Goal: Task Accomplishment & Management: Use online tool/utility

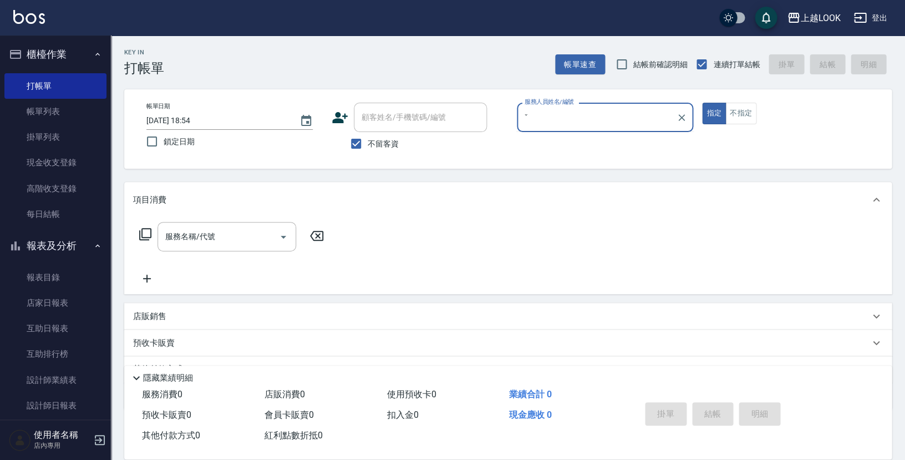
type input "ˇ"
click at [713, 113] on button "指定" at bounding box center [714, 114] width 24 height 22
type button "true"
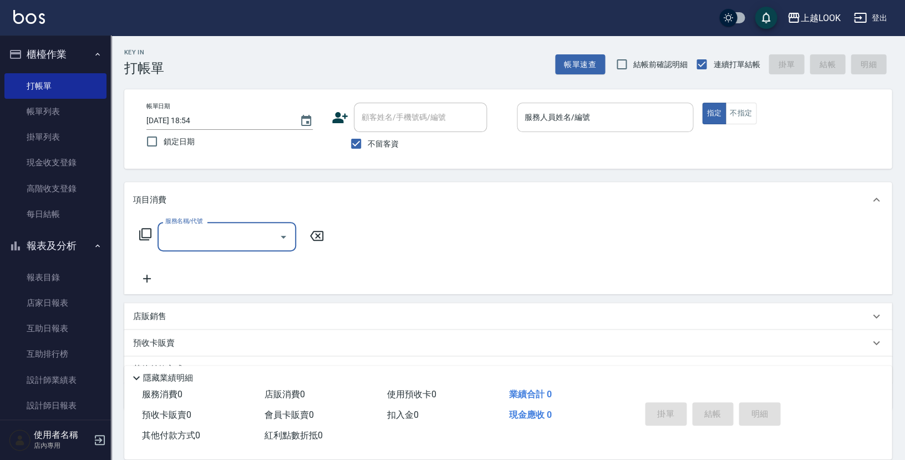
click at [557, 110] on input "服務人員姓名/編號" at bounding box center [605, 117] width 166 height 19
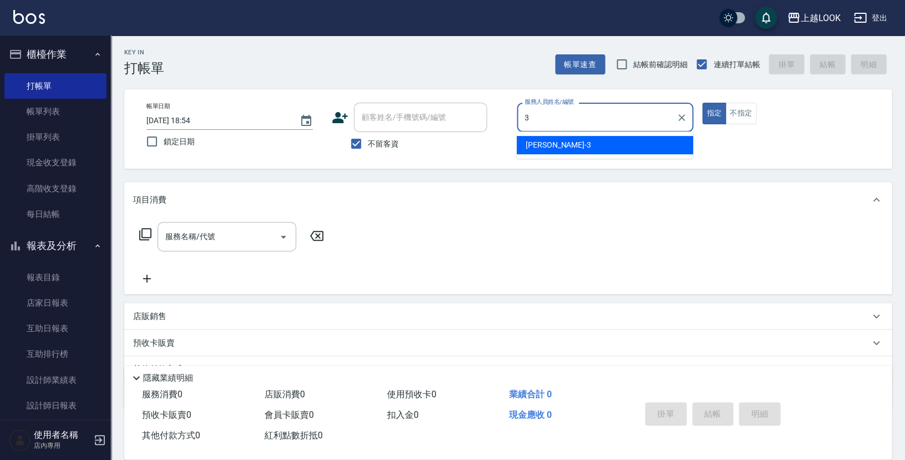
type input "Jason-3"
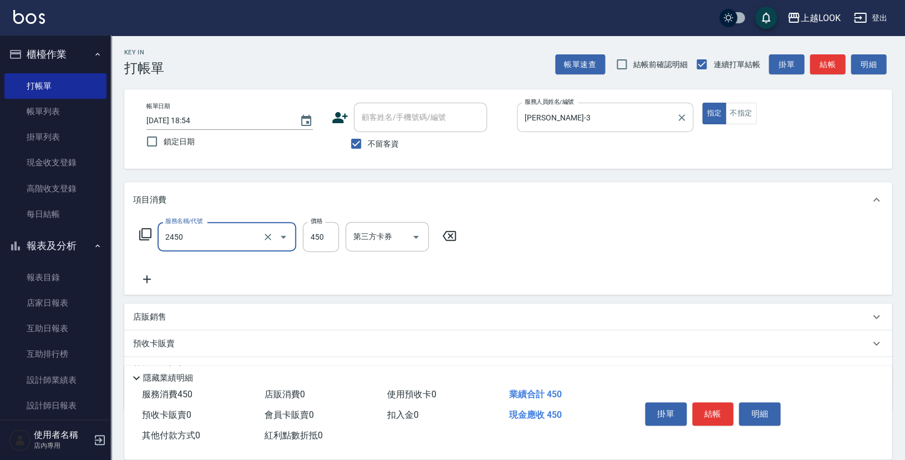
type input "C剪髮套餐(2450)"
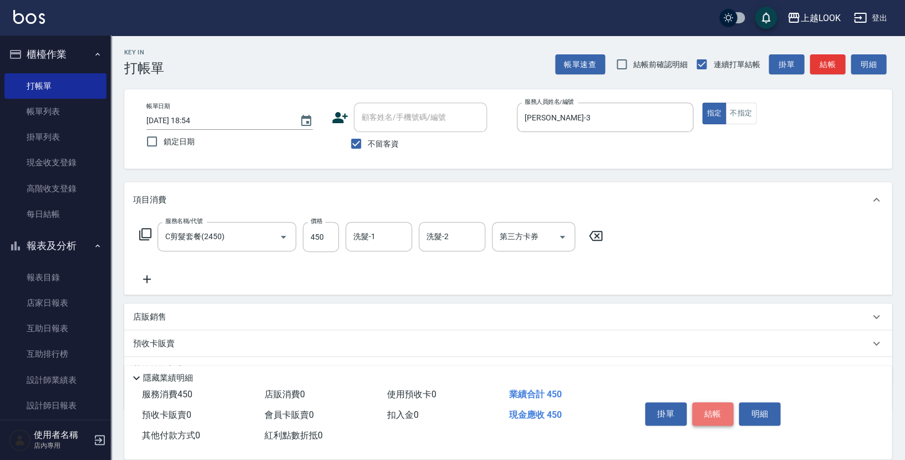
click at [717, 409] on button "結帳" at bounding box center [713, 413] width 42 height 23
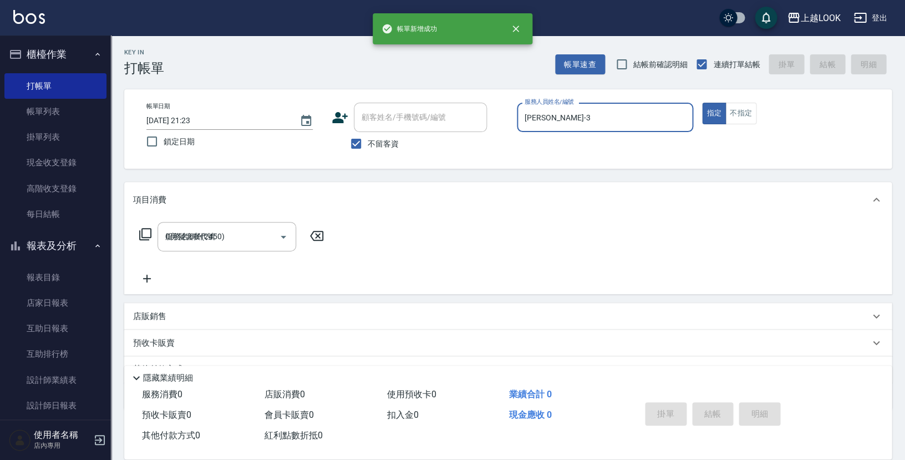
type input "2025/08/19 21:23"
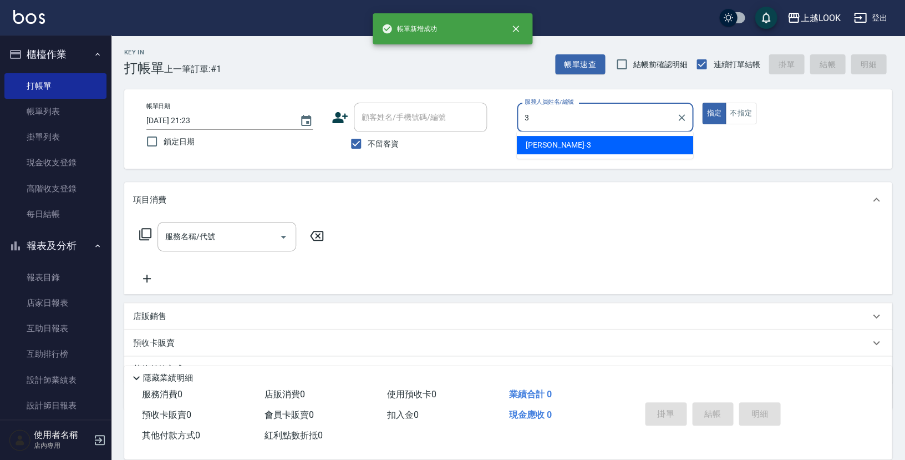
type input "Jason-3"
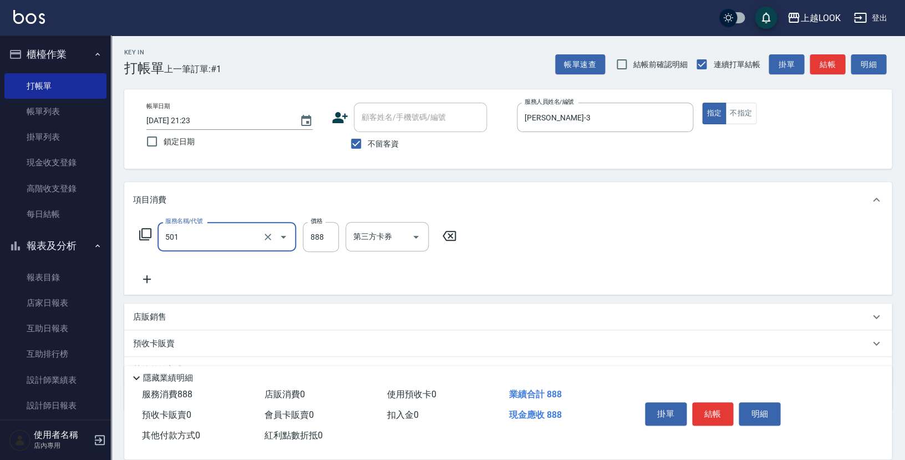
type input "一般染髮(改金額)(501)"
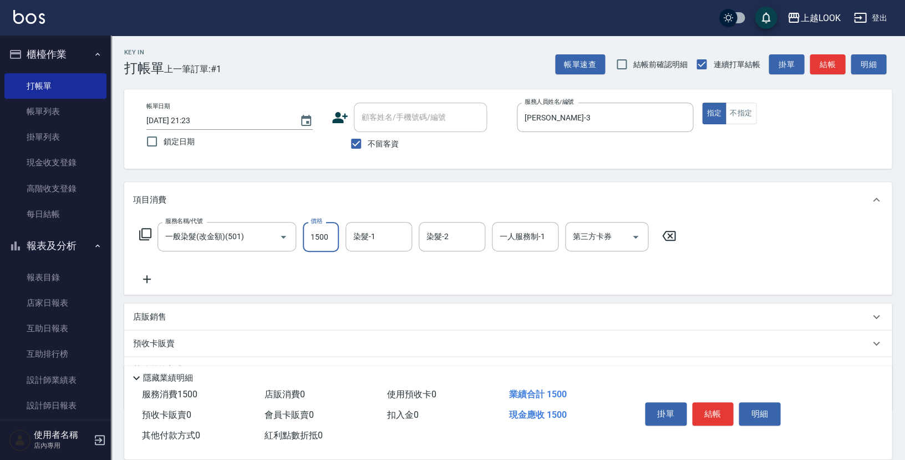
type input "1500"
click at [713, 409] on button "結帳" at bounding box center [713, 413] width 42 height 23
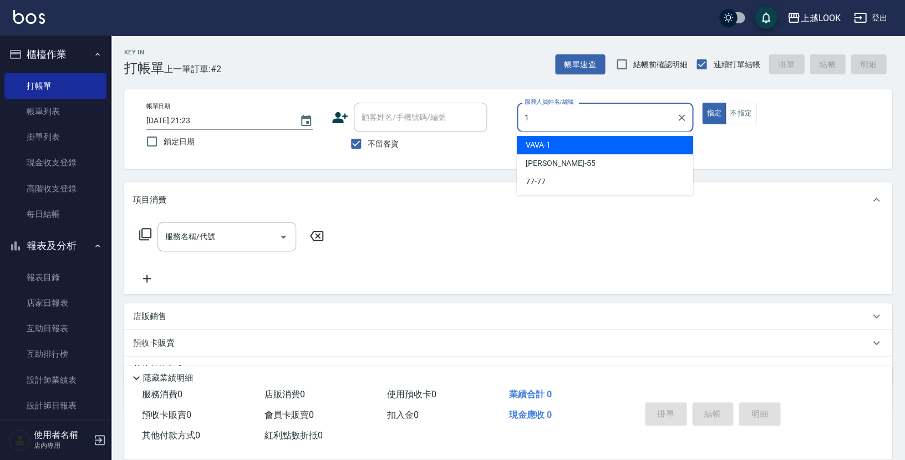
type input "VAVA-1"
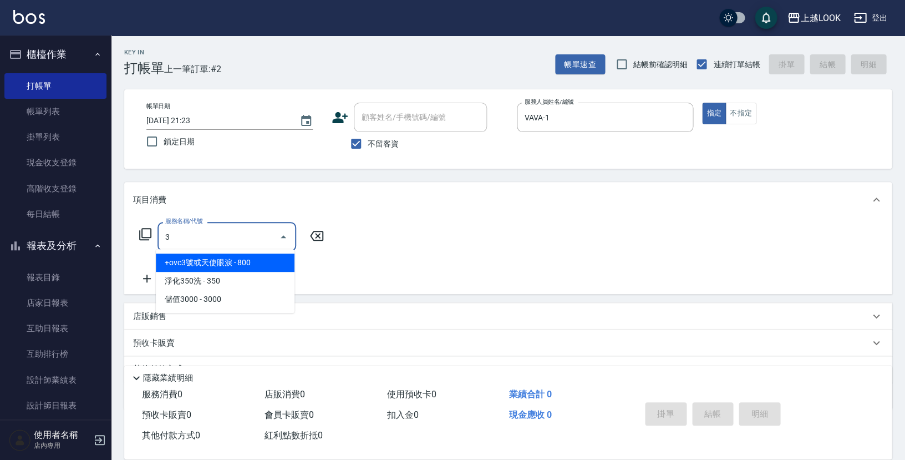
type input "+ovc3號或天使眼淚(500)"
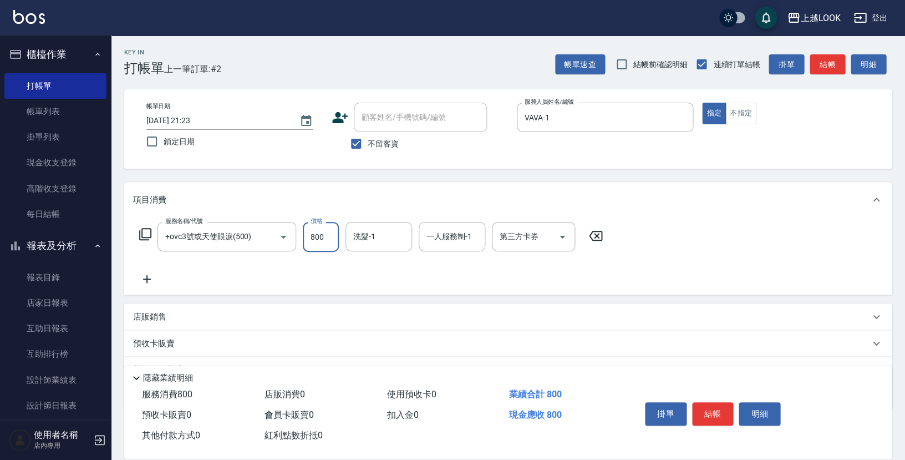
click at [591, 236] on icon at bounding box center [596, 235] width 28 height 13
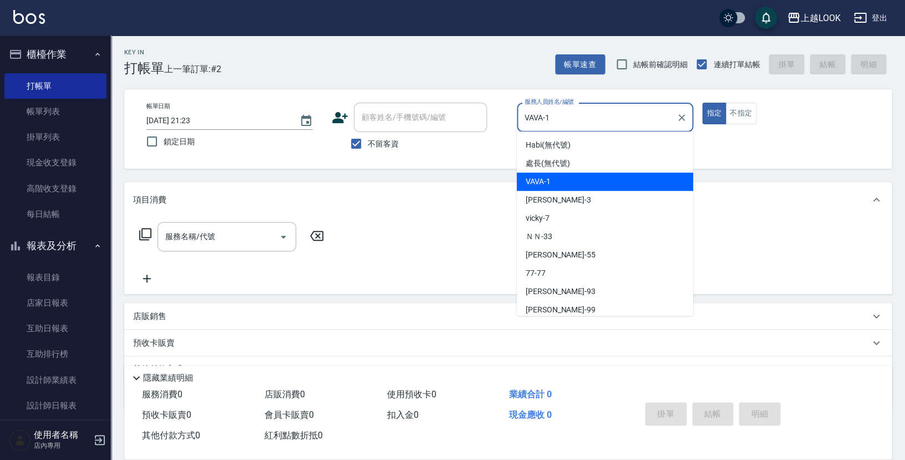
click at [582, 118] on input "VAVA-1" at bounding box center [597, 117] width 150 height 19
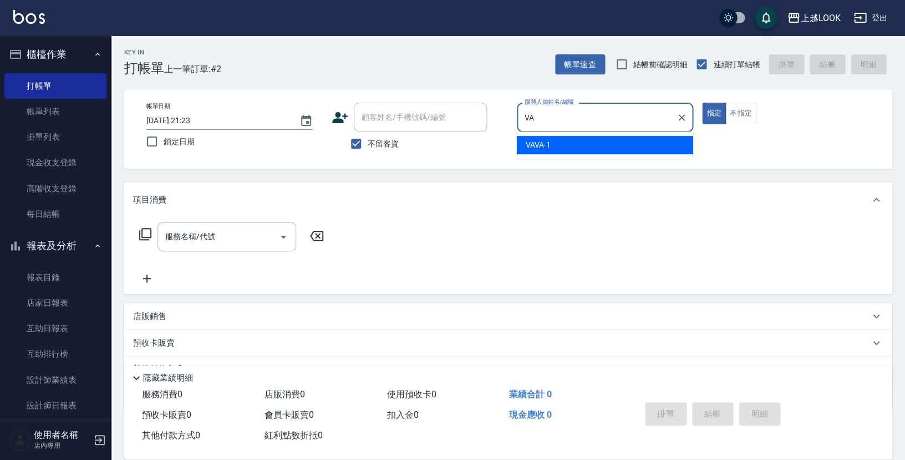
type input "V"
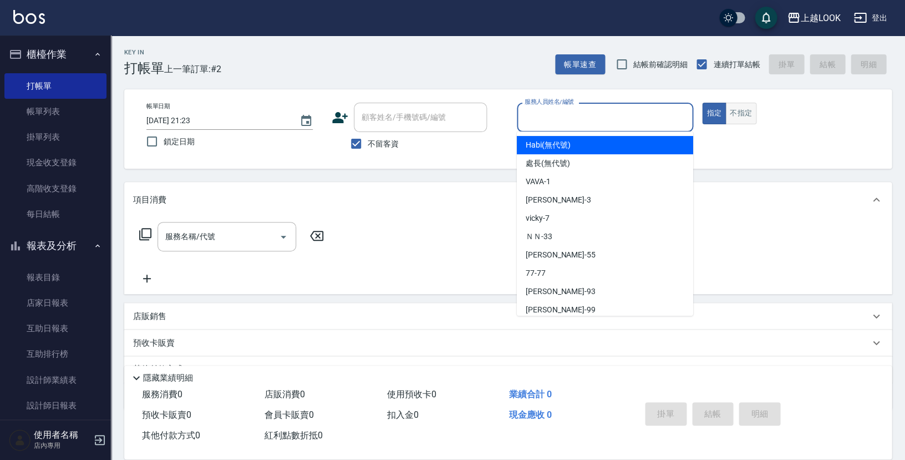
click at [741, 114] on button "不指定" at bounding box center [740, 114] width 31 height 22
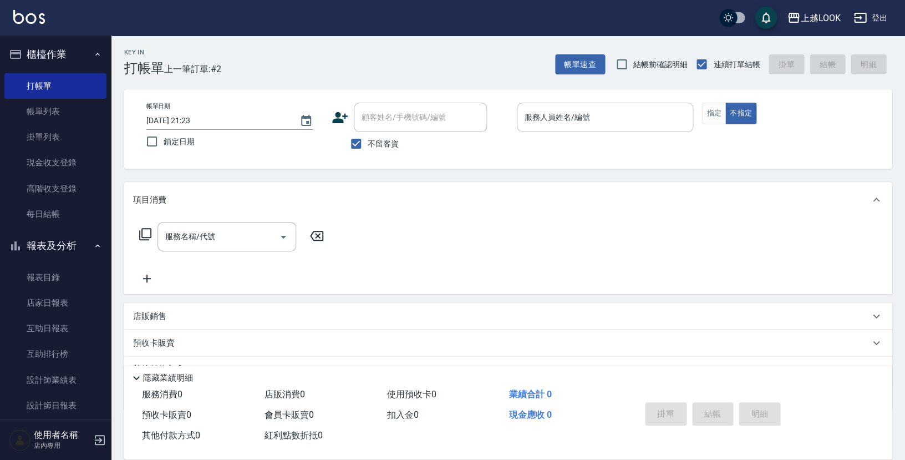
click at [645, 108] on div "服務人員姓名/編號" at bounding box center [605, 117] width 176 height 29
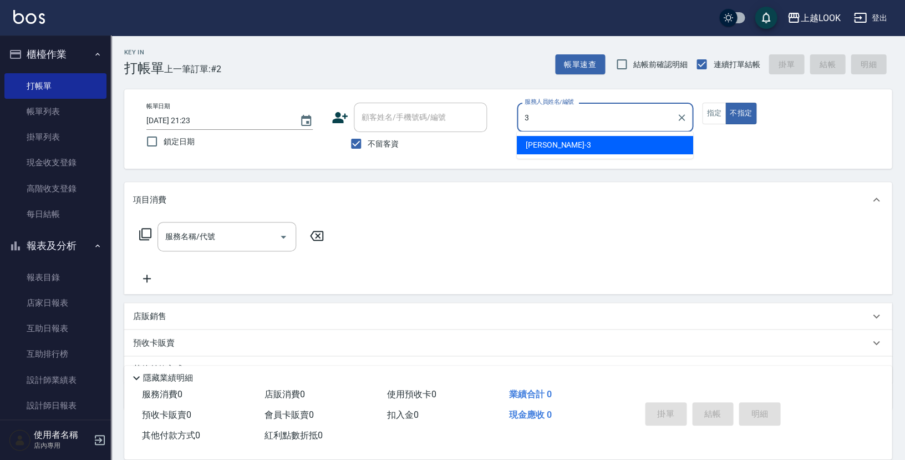
type input "Jason-3"
type button "false"
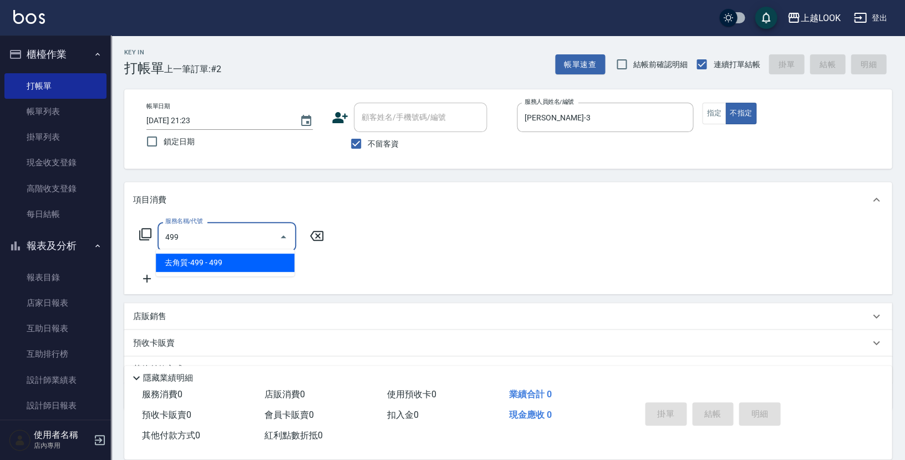
type input "去角質-499(0499)"
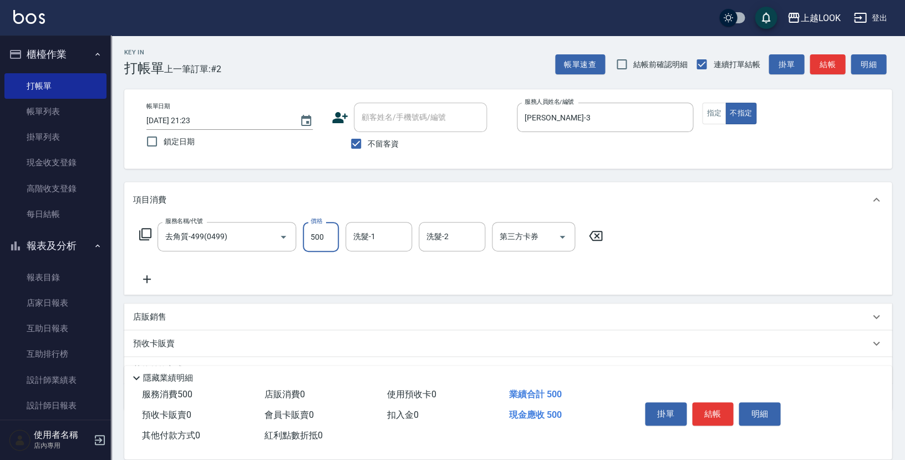
type input "500"
click at [716, 410] on button "結帳" at bounding box center [713, 413] width 42 height 23
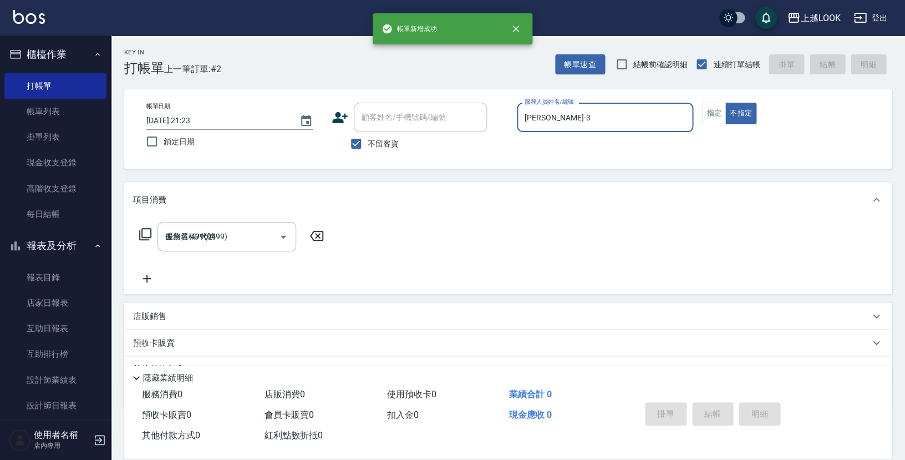
type input "2025/08/19 21:24"
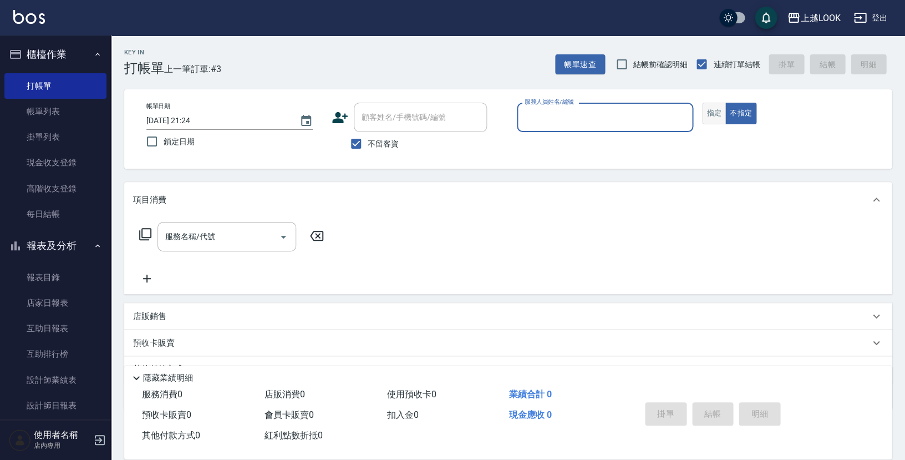
click at [710, 114] on button "指定" at bounding box center [714, 114] width 24 height 22
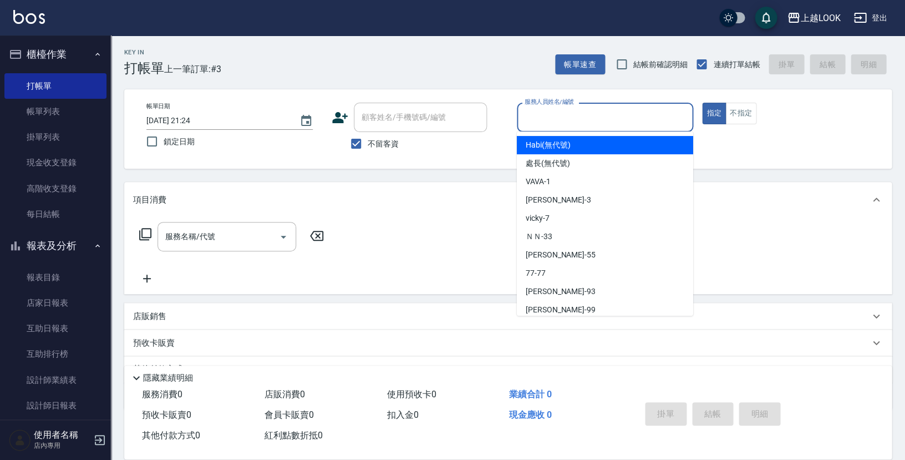
click at [661, 114] on input "服務人員姓名/編號" at bounding box center [605, 117] width 166 height 19
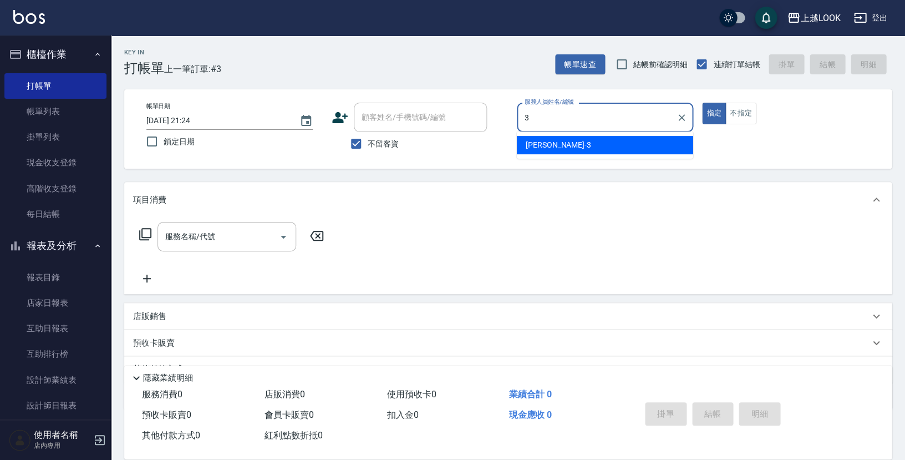
type input "Jason-3"
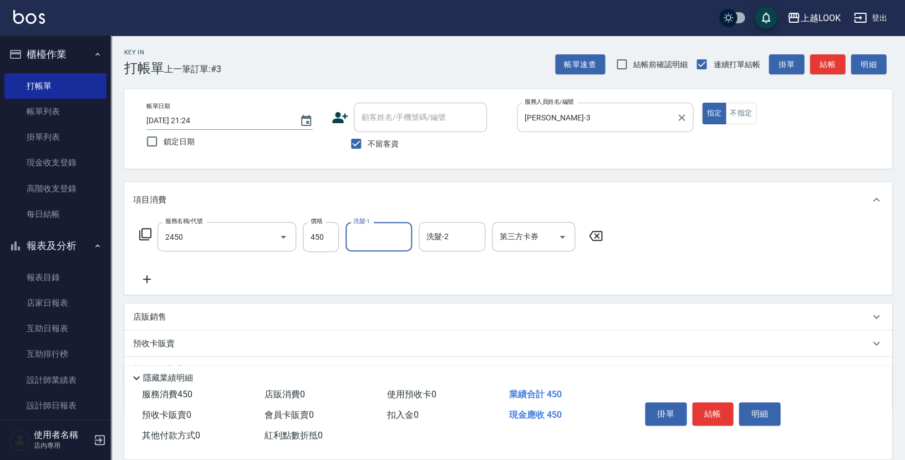
type input "C剪髮套餐(2450)"
type input "瑄瑄-93"
click at [715, 406] on button "結帳" at bounding box center [713, 413] width 42 height 23
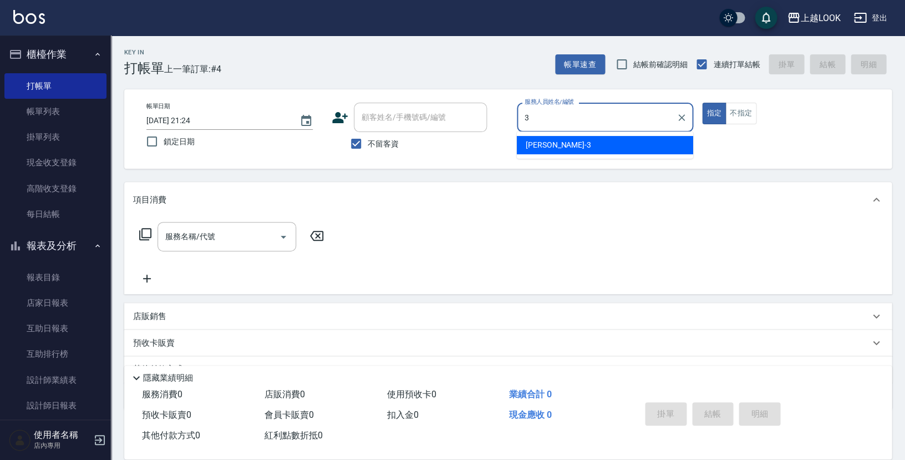
type input "Jason-3"
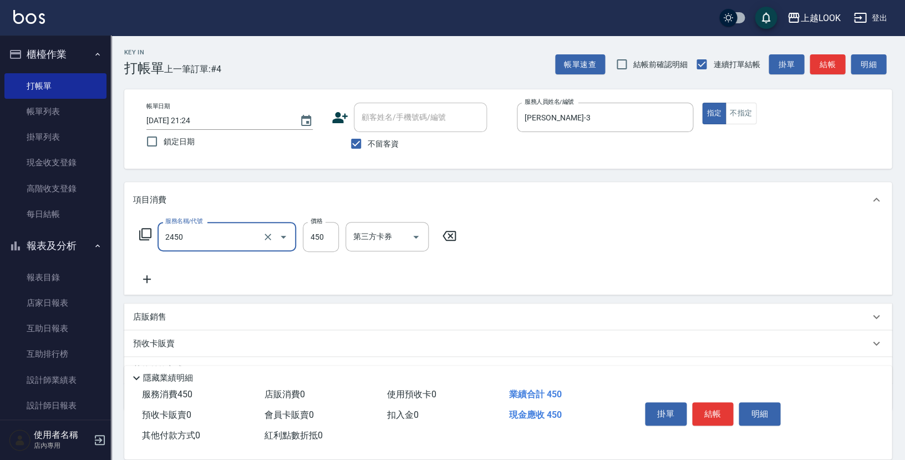
type input "C剪髮套餐(2450)"
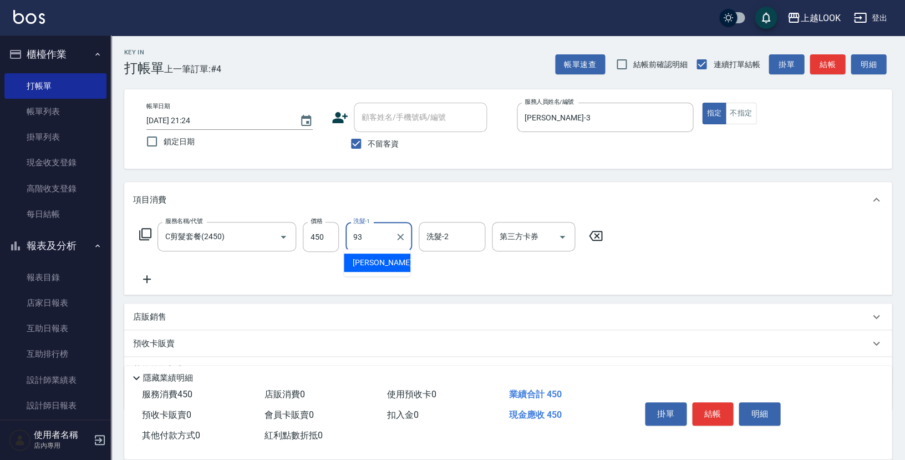
type input "瑄瑄-93"
click at [707, 414] on button "結帳" at bounding box center [713, 413] width 42 height 23
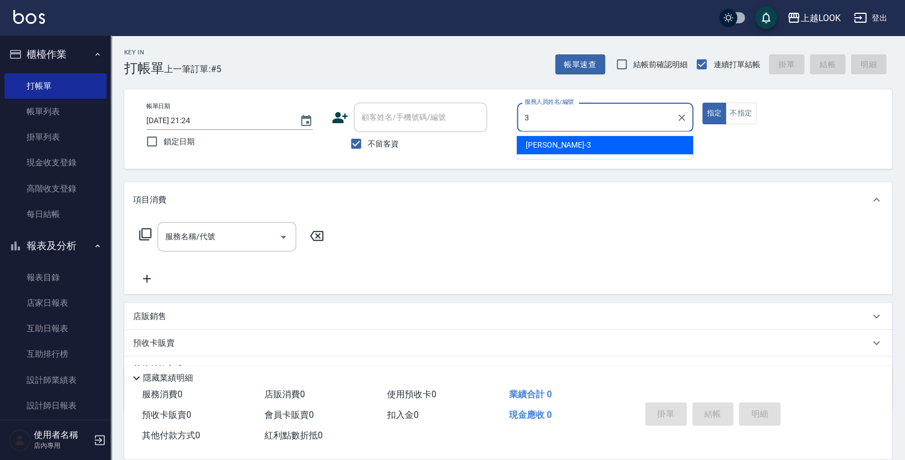
type input "Jason-3"
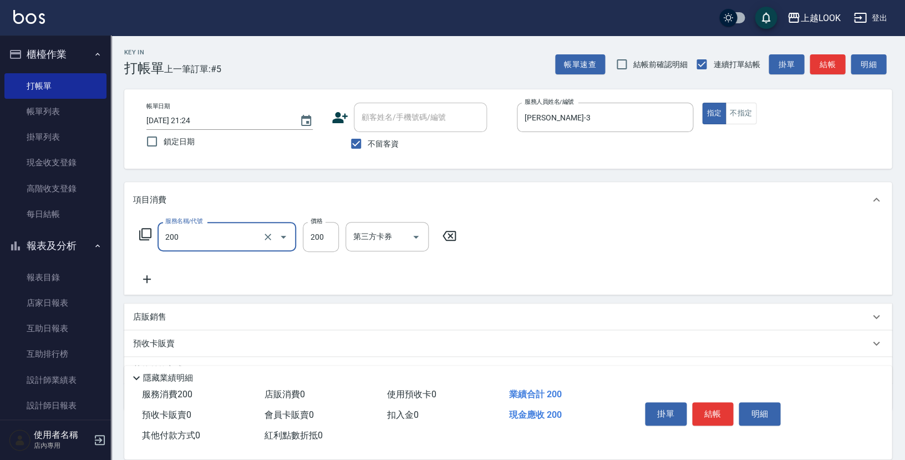
type input "剪髮(200)"
type input "300"
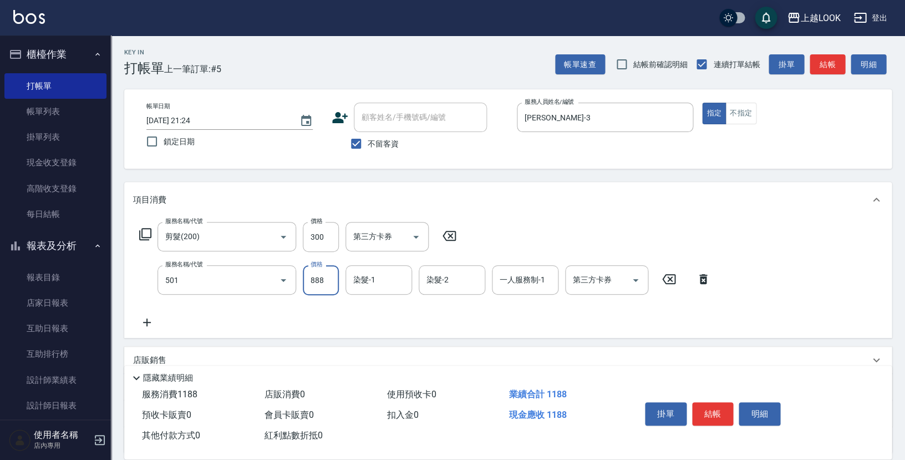
type input "一般染髮(改金額)(501)"
type input "1500"
click at [718, 410] on button "結帳" at bounding box center [713, 413] width 42 height 23
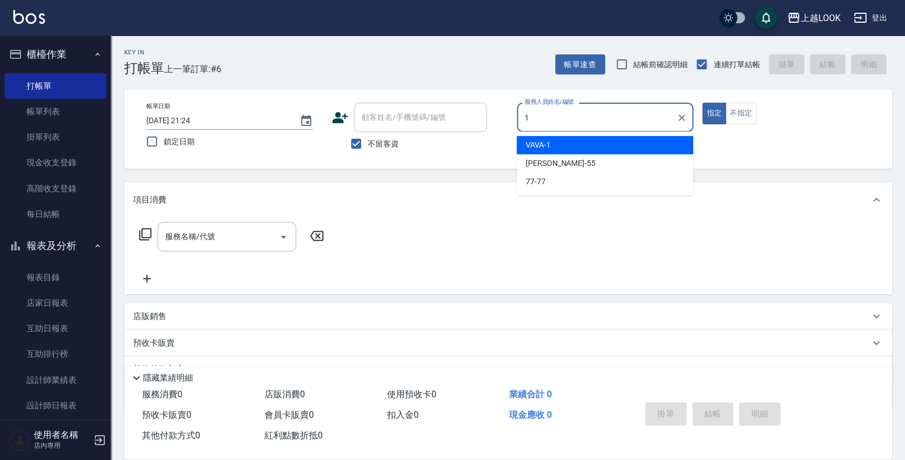
type input "VAVA-1"
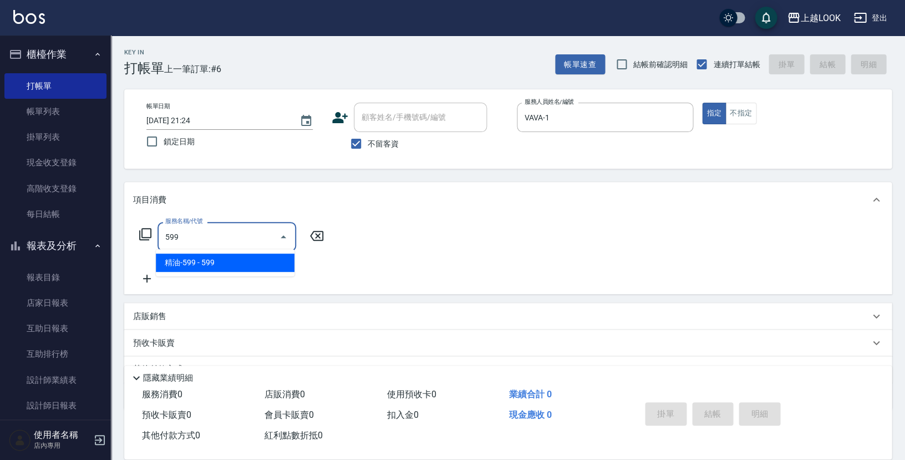
type input "精油-599(0599)"
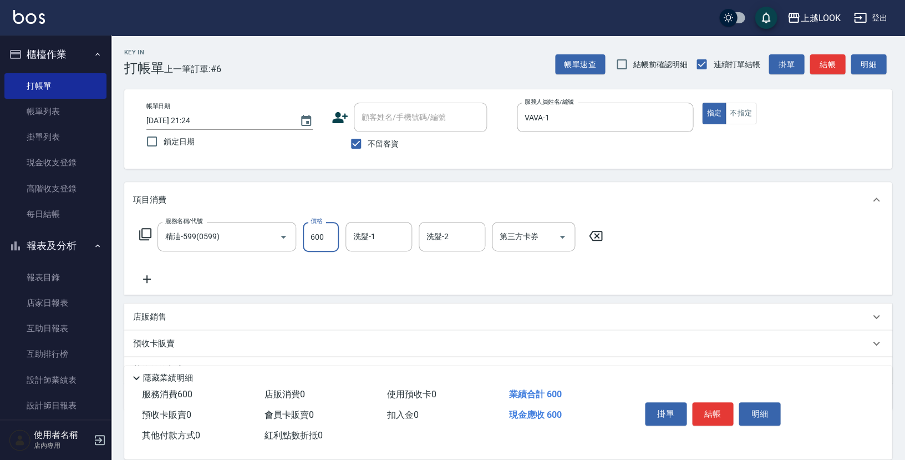
type input "600"
type input "瑄瑄-93"
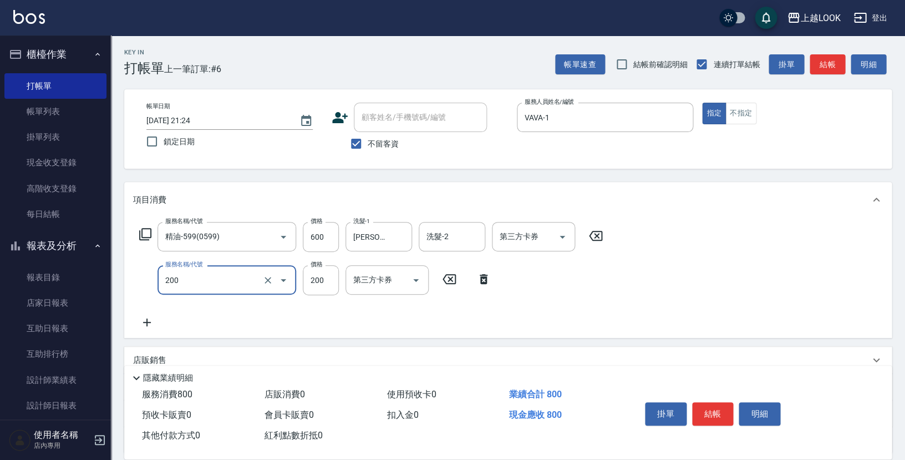
type input "剪髮(200)"
type input "250"
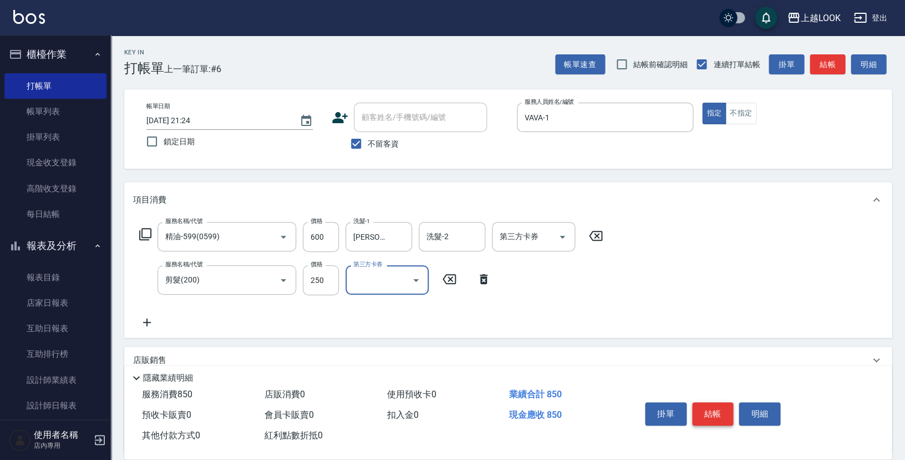
click at [718, 412] on button "結帳" at bounding box center [713, 413] width 42 height 23
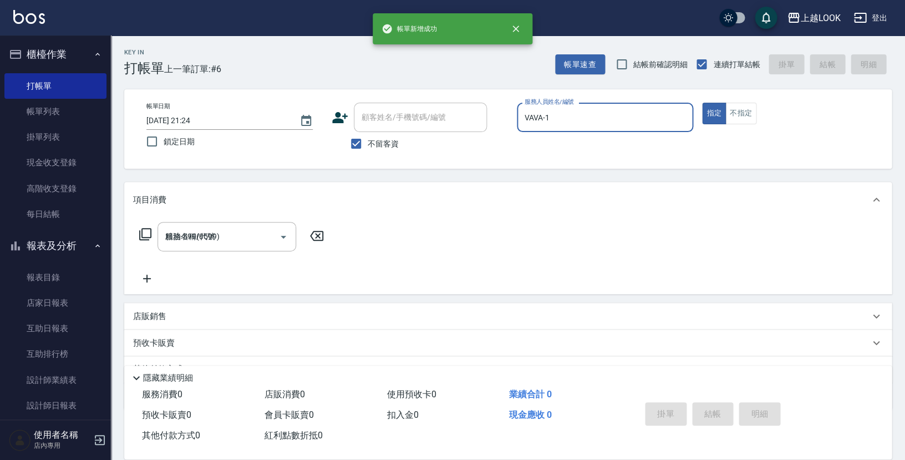
type input "2025/08/19 21:25"
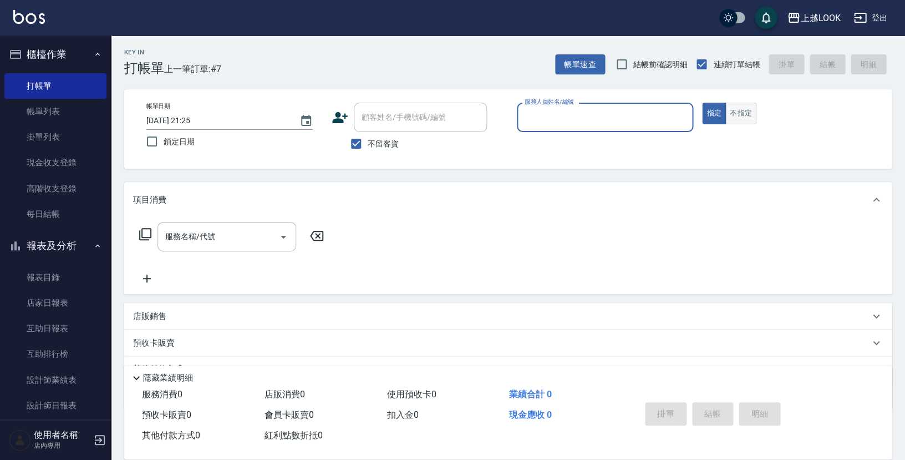
click at [742, 111] on button "不指定" at bounding box center [740, 114] width 31 height 22
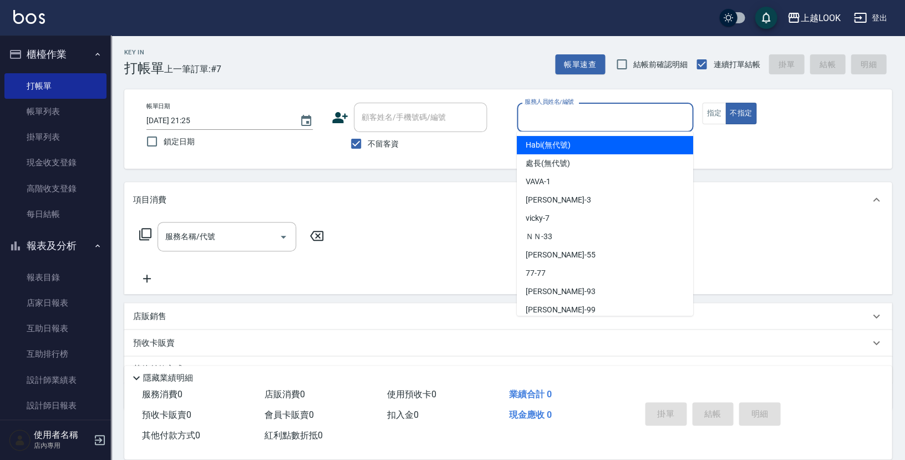
click at [674, 118] on input "服務人員姓名/編號" at bounding box center [605, 117] width 166 height 19
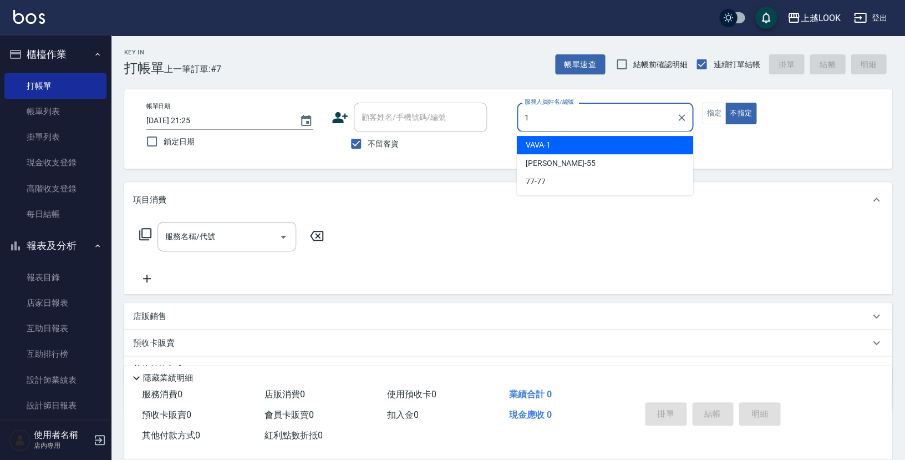
type input "VAVA-1"
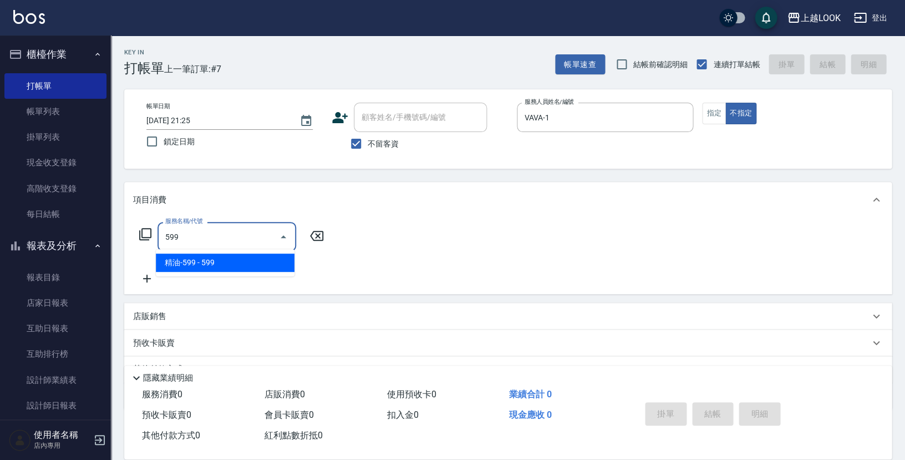
type input "精油-599(0599)"
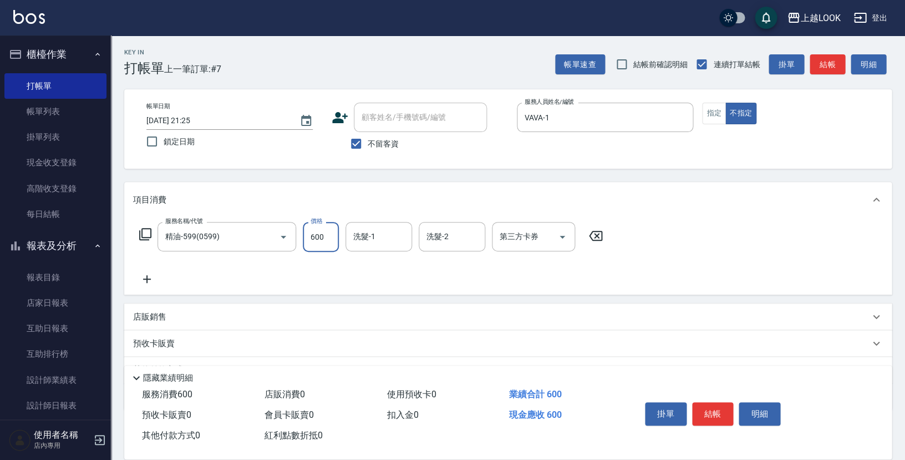
type input "600"
type input "瑄瑄-93"
click at [715, 409] on button "結帳" at bounding box center [713, 413] width 42 height 23
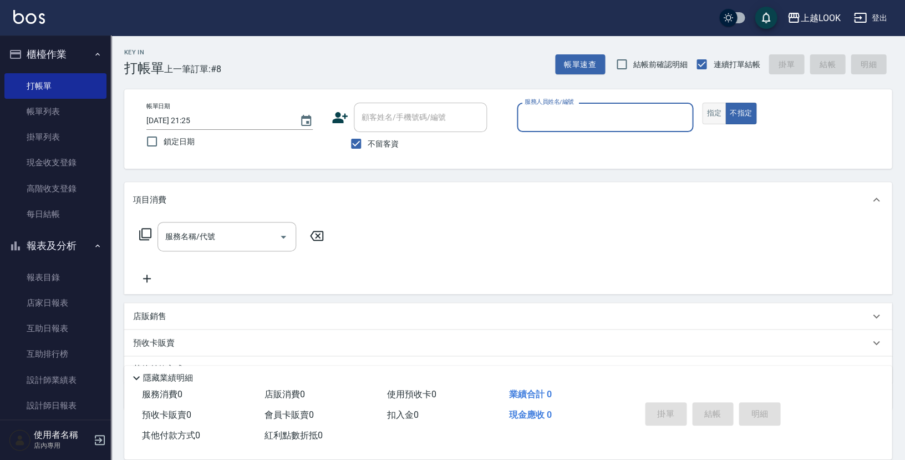
drag, startPoint x: 714, startPoint y: 112, endPoint x: 712, endPoint y: 118, distance: 6.3
click at [712, 118] on button "指定" at bounding box center [714, 114] width 24 height 22
click at [664, 121] on input "服務人員姓名/編號" at bounding box center [605, 117] width 166 height 19
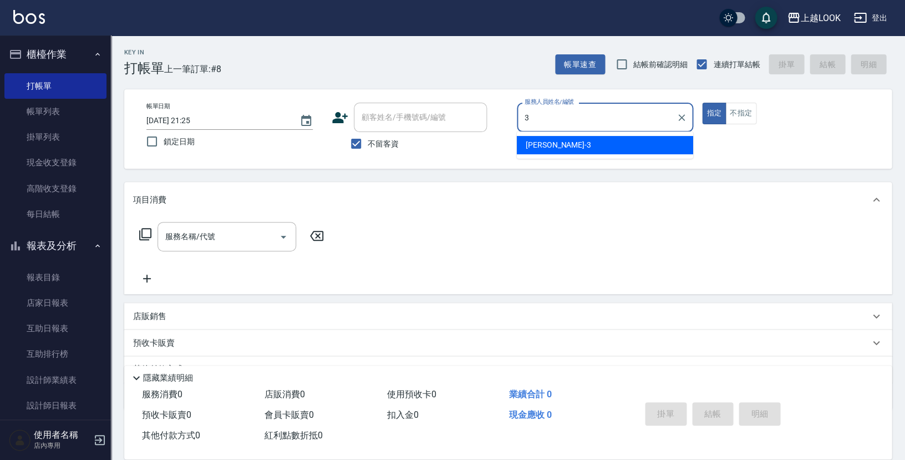
type input "Jason-3"
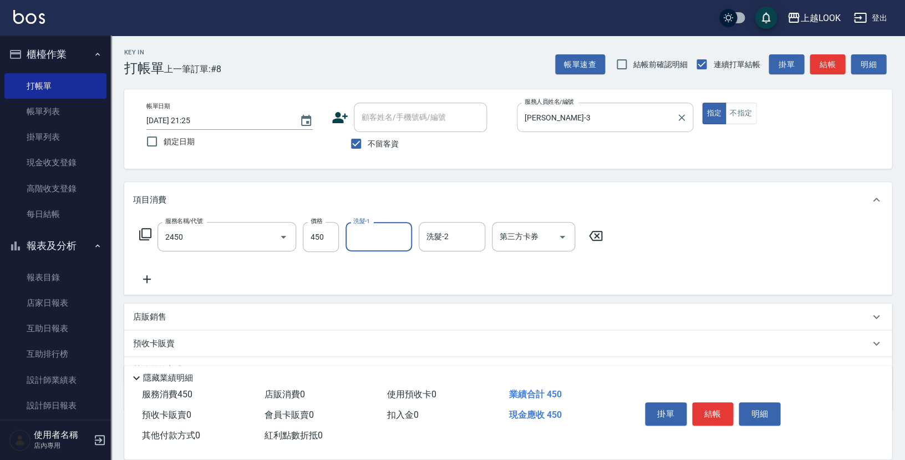
type input "C剪髮套餐(2450)"
click at [715, 410] on button "結帳" at bounding box center [713, 413] width 42 height 23
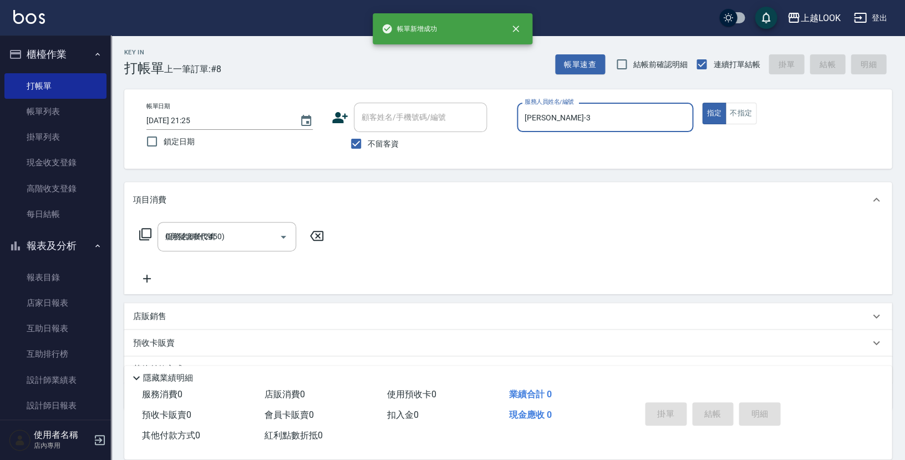
type input "2025/08/19 21:26"
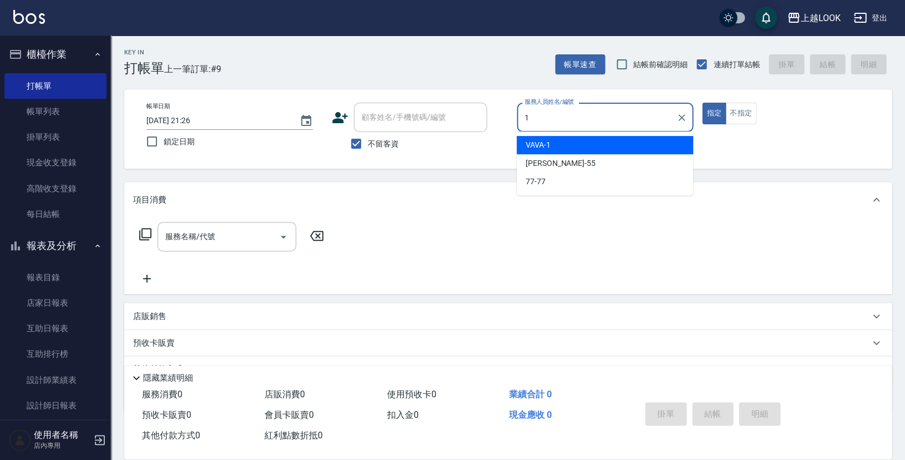
type input "VAVA-1"
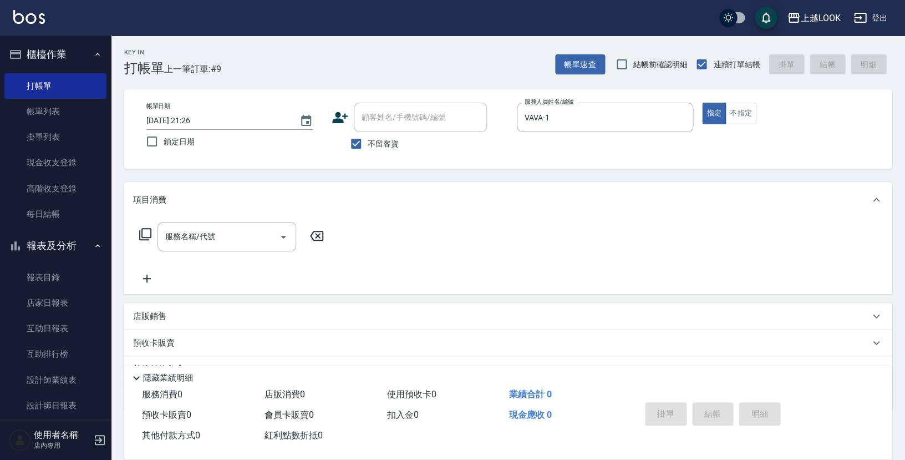
click at [144, 231] on icon at bounding box center [145, 233] width 13 height 13
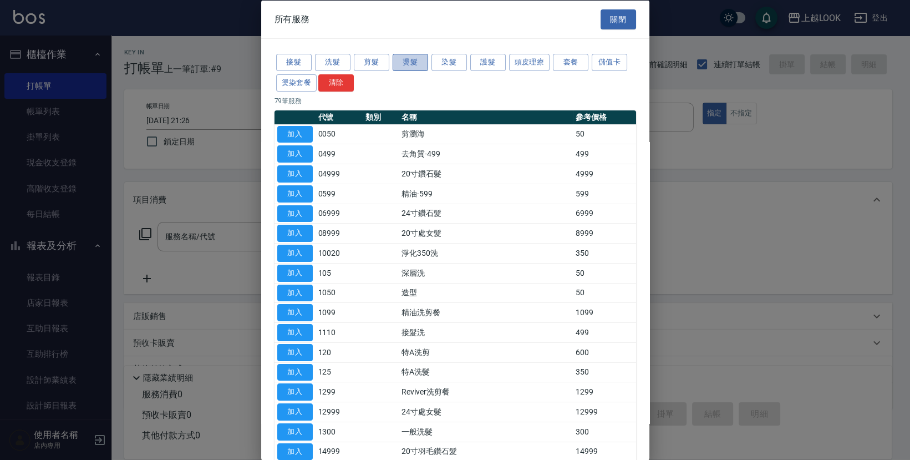
click at [407, 60] on button "燙髮" at bounding box center [409, 62] width 35 height 17
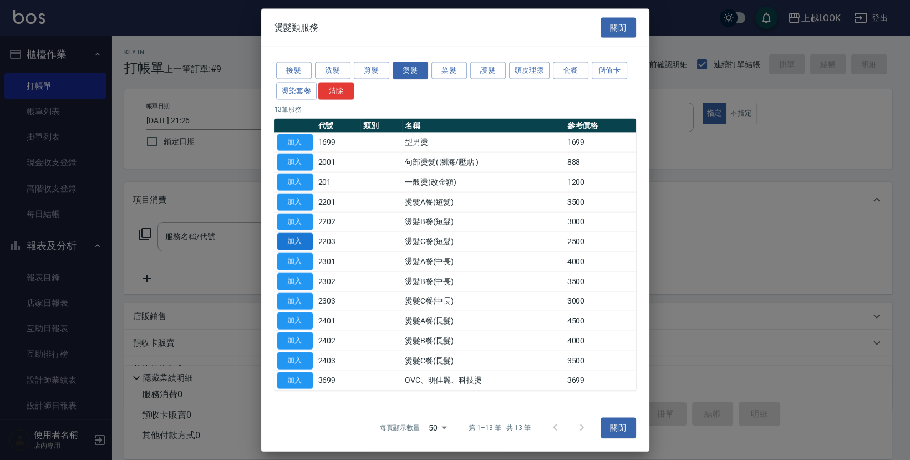
click at [299, 240] on button "加入" at bounding box center [294, 241] width 35 height 17
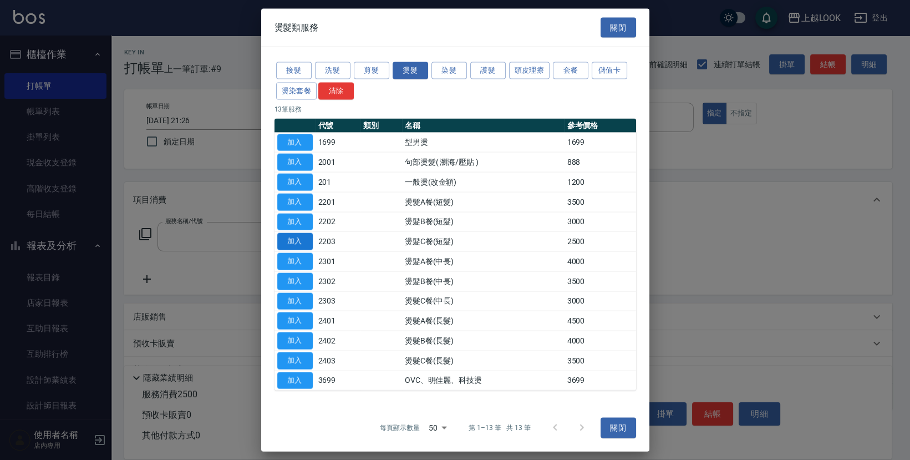
type input "燙髮C餐(短髮)(2203)"
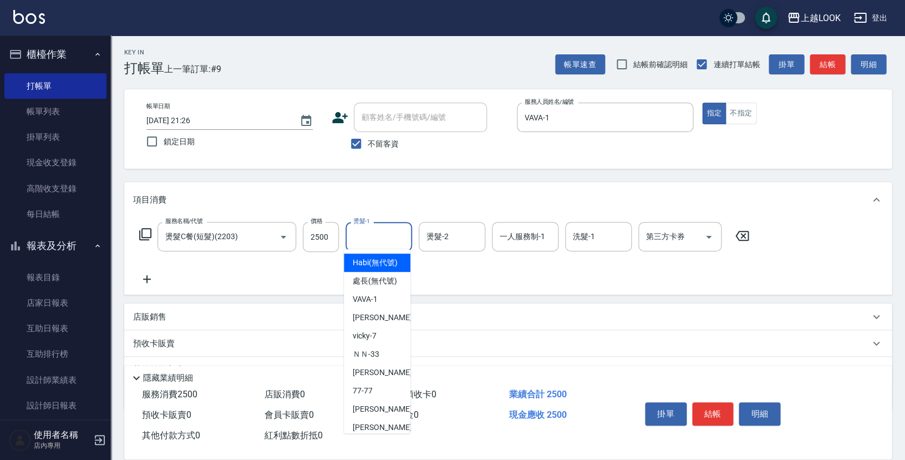
click at [362, 238] on input "燙髮-1" at bounding box center [378, 236] width 57 height 19
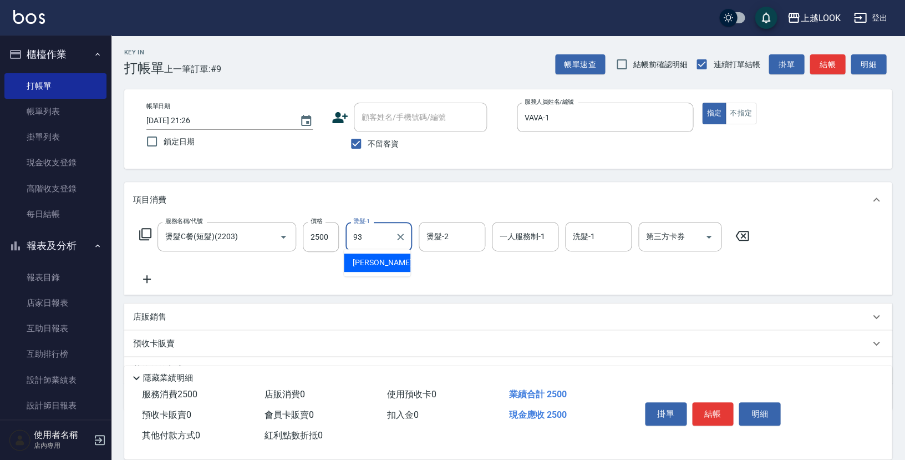
type input "瑄瑄-93"
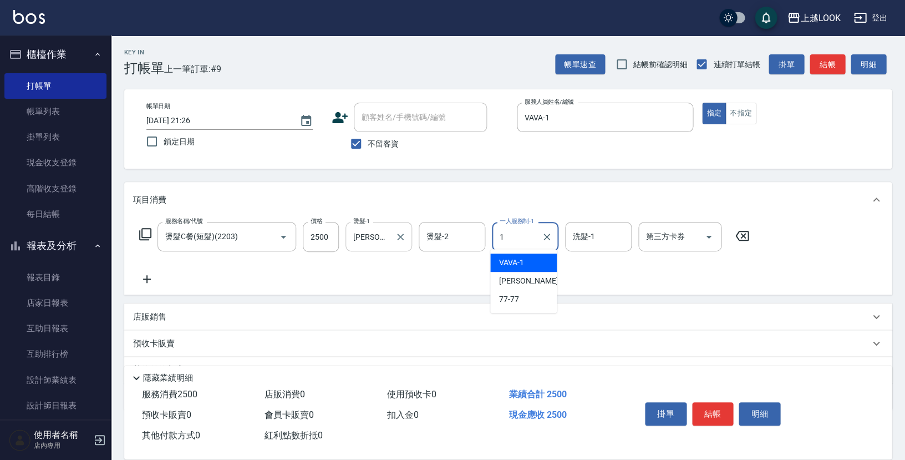
type input "VAVA-1"
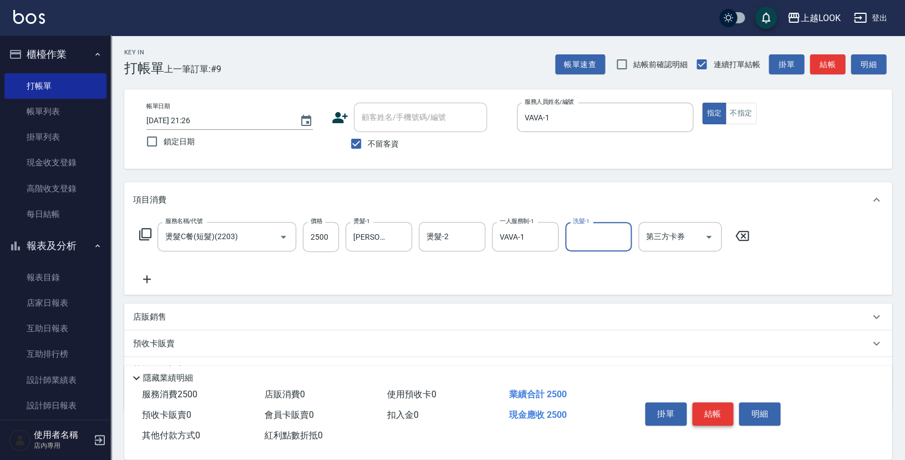
click at [720, 413] on button "結帳" at bounding box center [713, 413] width 42 height 23
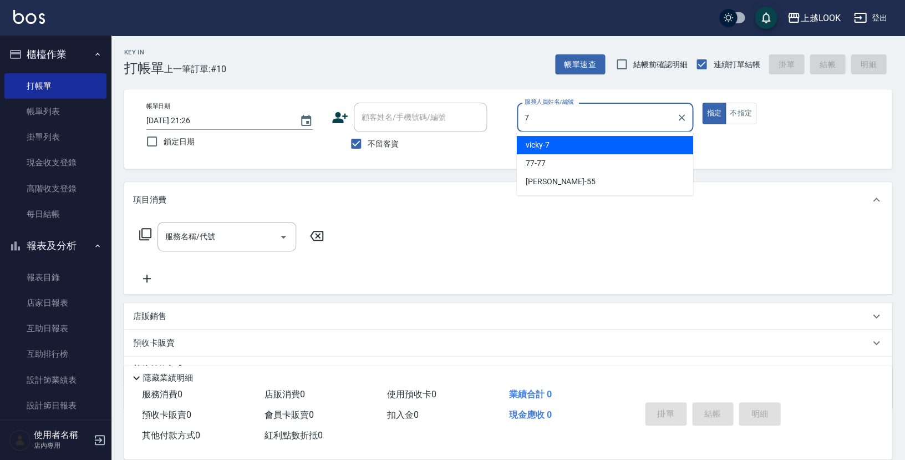
type input "vicky-7"
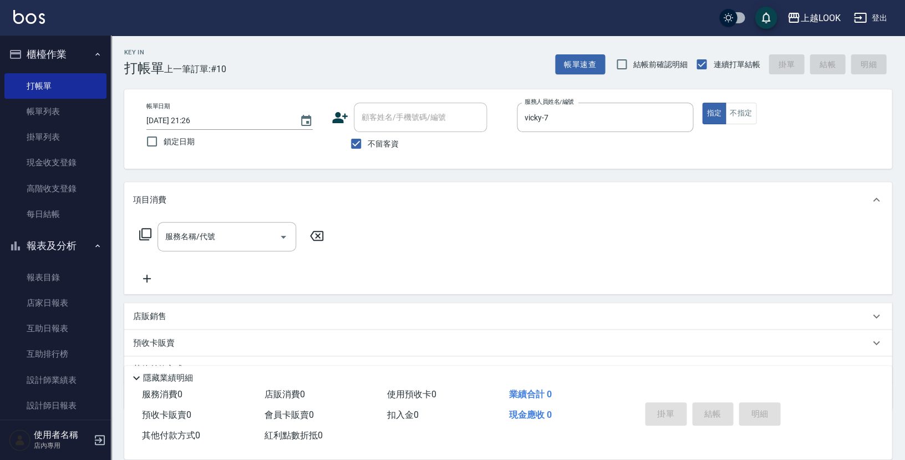
click at [145, 230] on icon at bounding box center [145, 233] width 13 height 13
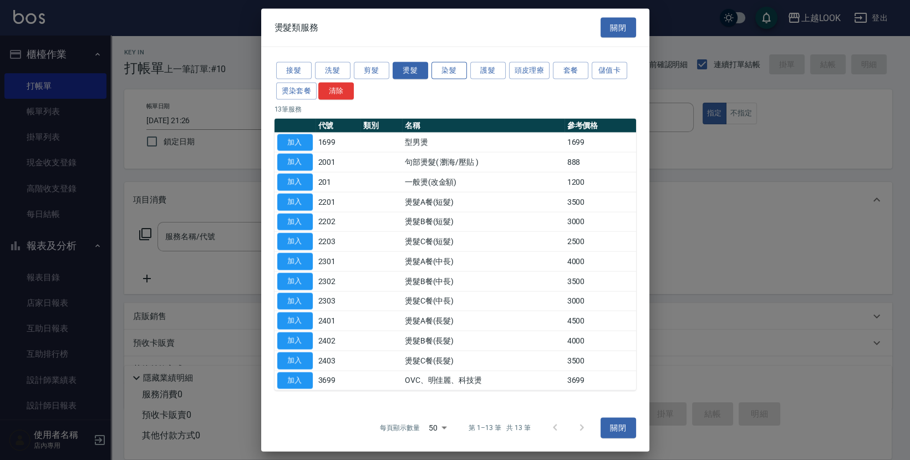
click at [450, 75] on button "染髮" at bounding box center [448, 70] width 35 height 17
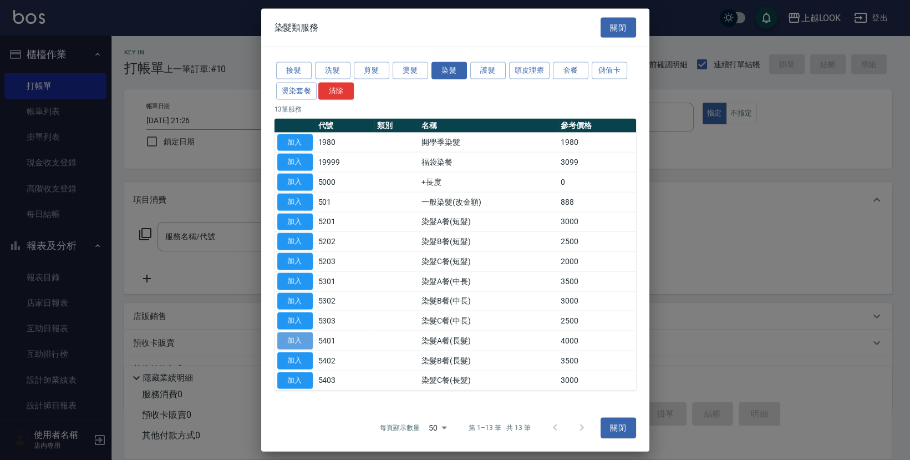
click at [301, 335] on button "加入" at bounding box center [294, 340] width 35 height 17
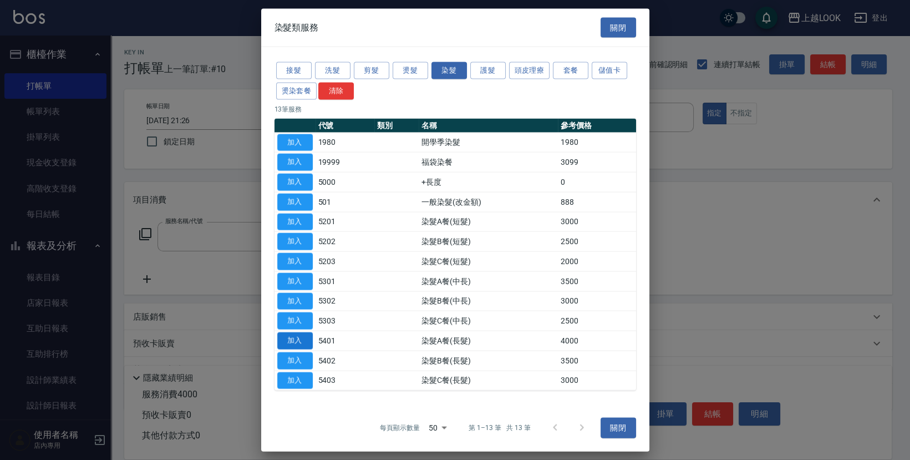
type input "染髮A餐(長髮)(5401)"
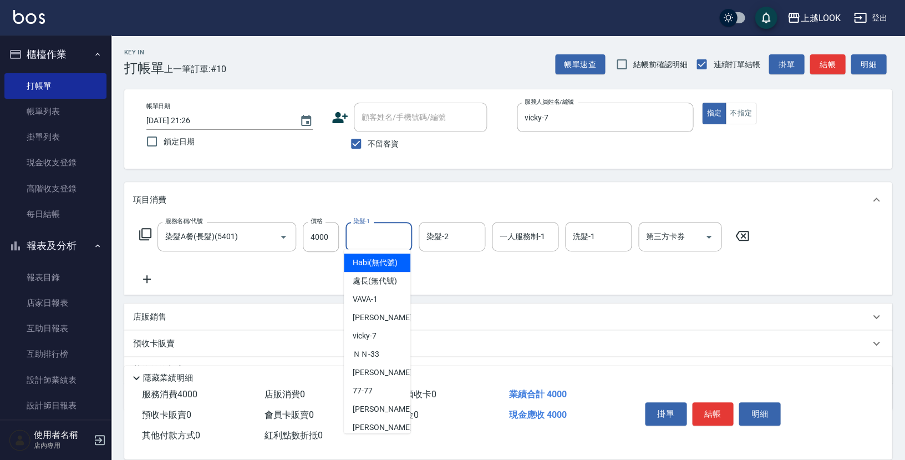
click at [388, 229] on input "染髮-1" at bounding box center [378, 236] width 57 height 19
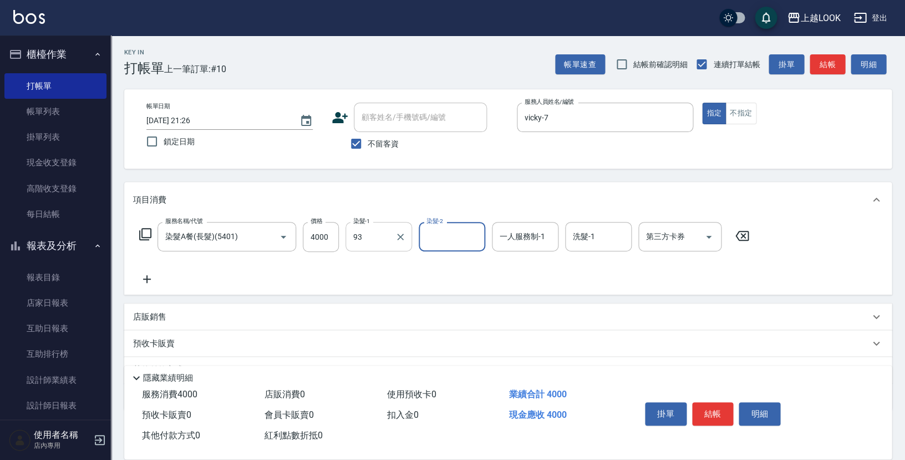
type input "瑄瑄-93"
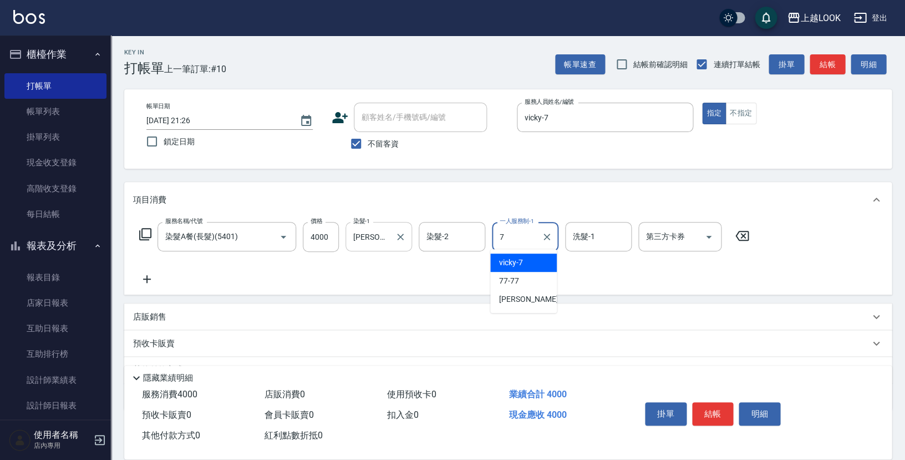
type input "vicky-7"
click at [144, 230] on icon at bounding box center [145, 233] width 13 height 13
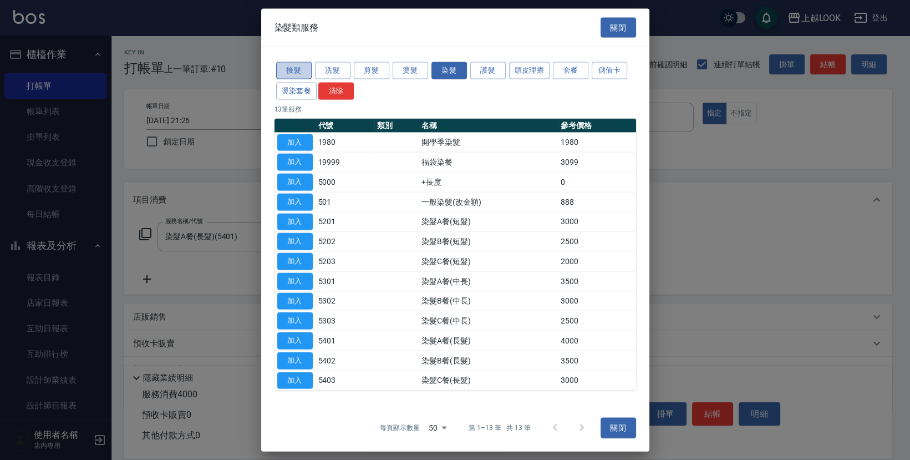
click at [298, 69] on button "接髮" at bounding box center [293, 70] width 35 height 17
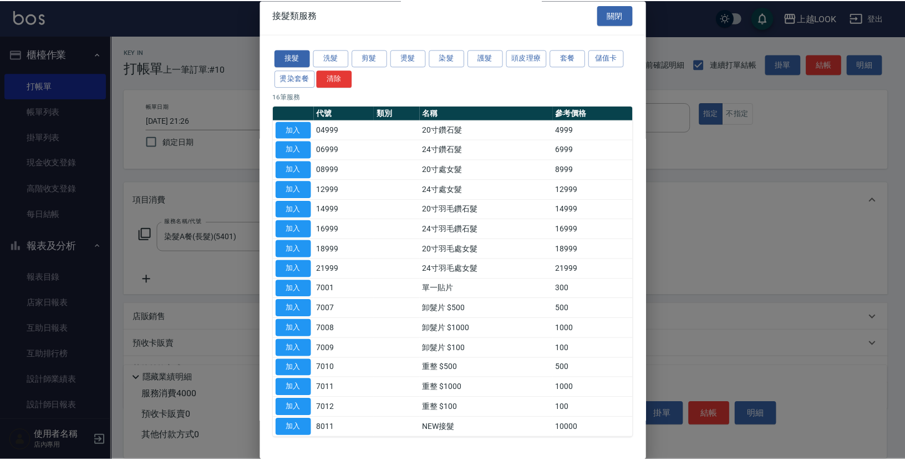
scroll to position [27, 0]
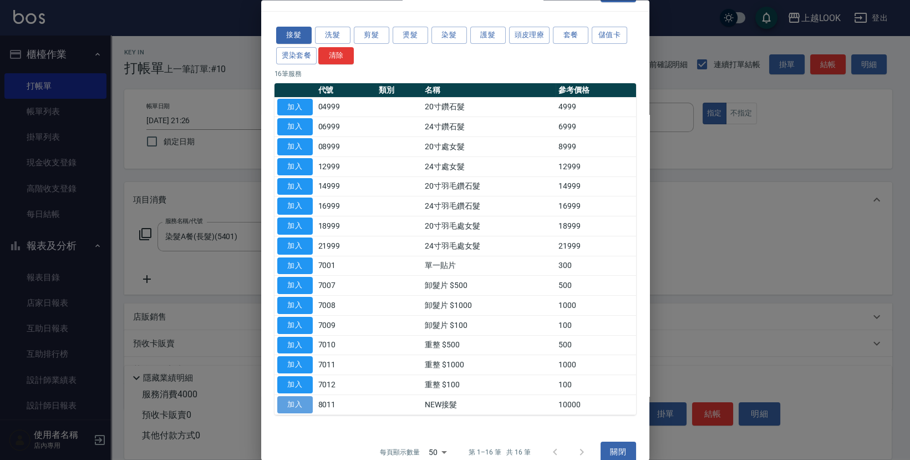
click at [281, 400] on button "加入" at bounding box center [294, 404] width 35 height 17
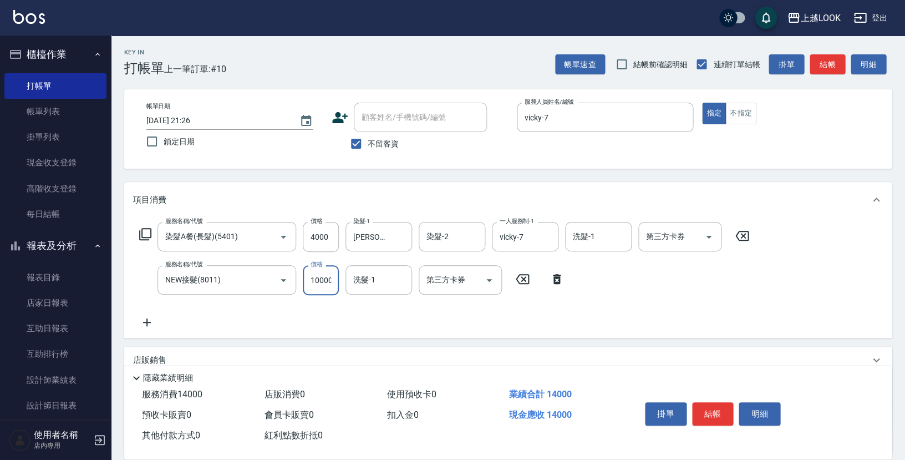
click at [337, 278] on input "10000" at bounding box center [321, 280] width 36 height 30
type input "11000"
type input "vicky-7"
click at [719, 410] on button "結帳" at bounding box center [713, 413] width 42 height 23
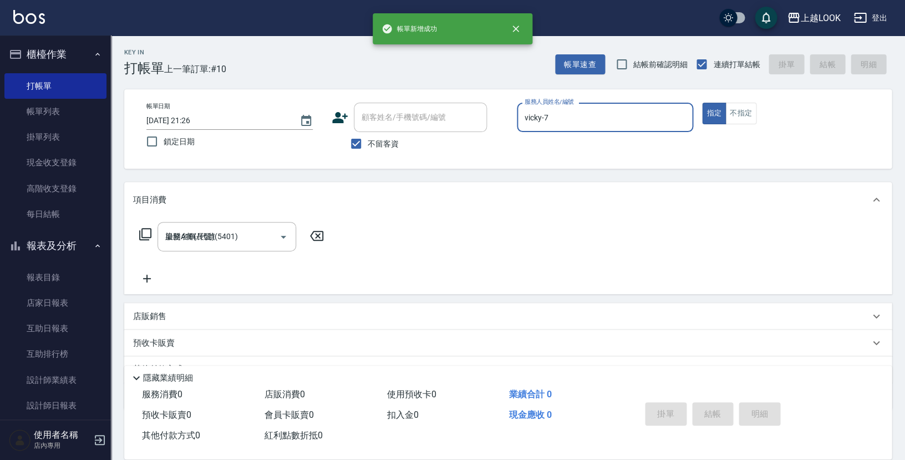
type input "2025/08/19 21:28"
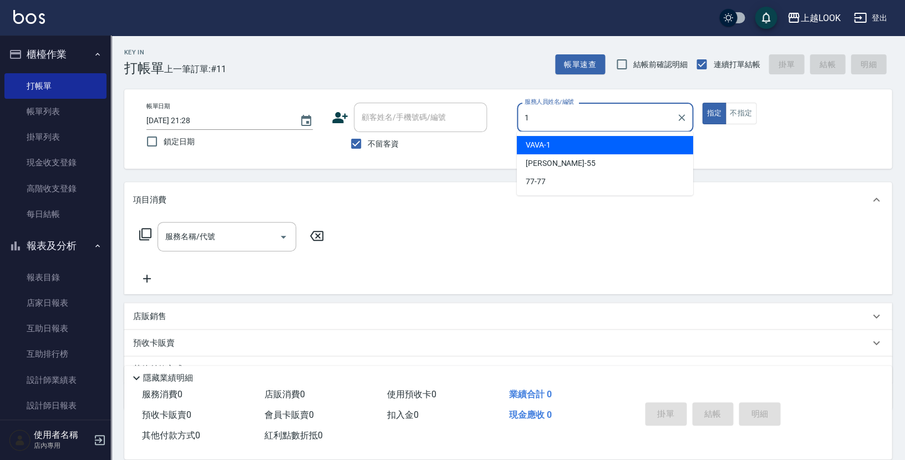
type input "VAVA-1"
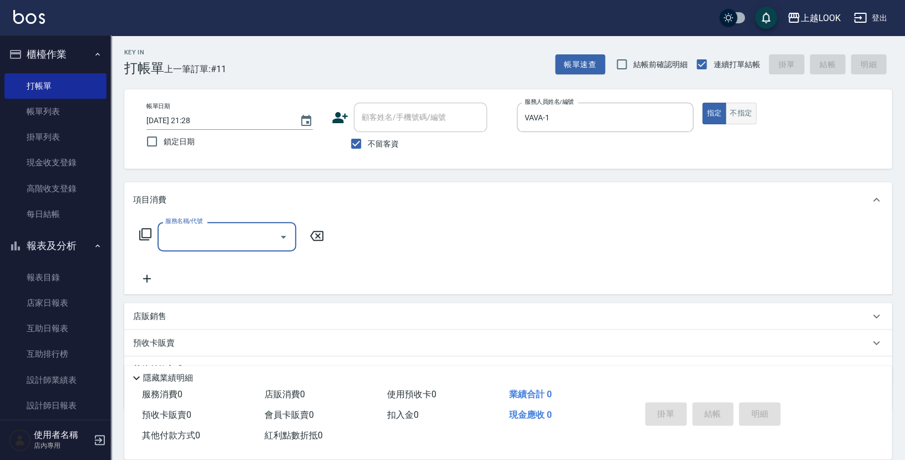
click at [742, 111] on button "不指定" at bounding box center [740, 114] width 31 height 22
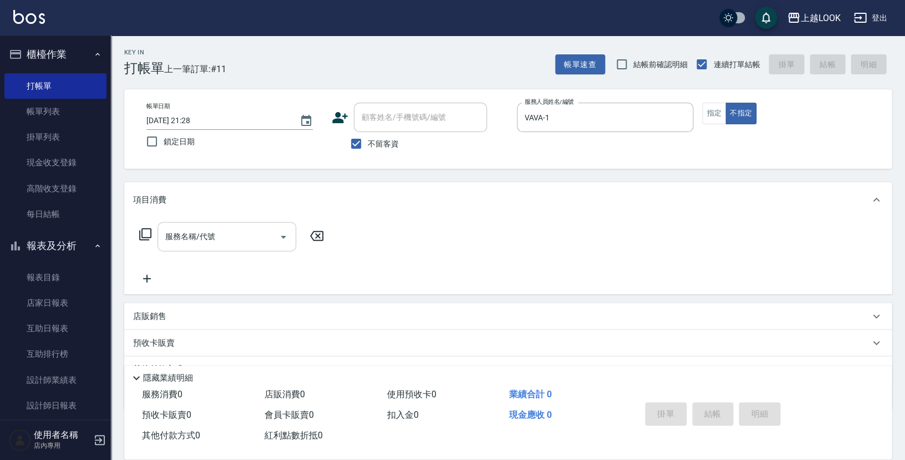
click at [247, 233] on input "服務名稱/代號" at bounding box center [218, 236] width 112 height 19
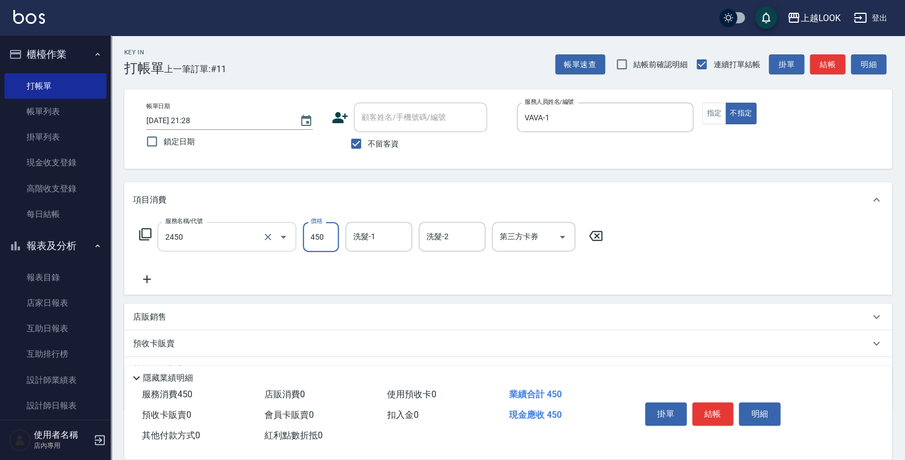
type input "C剪髮套餐(2450)"
type input "瑄瑄-93"
click at [723, 412] on button "結帳" at bounding box center [713, 413] width 42 height 23
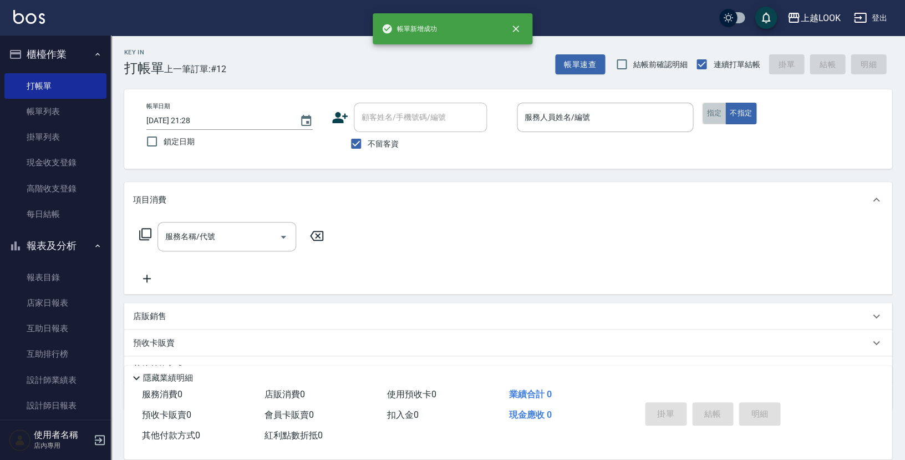
click at [706, 116] on button "指定" at bounding box center [714, 114] width 24 height 22
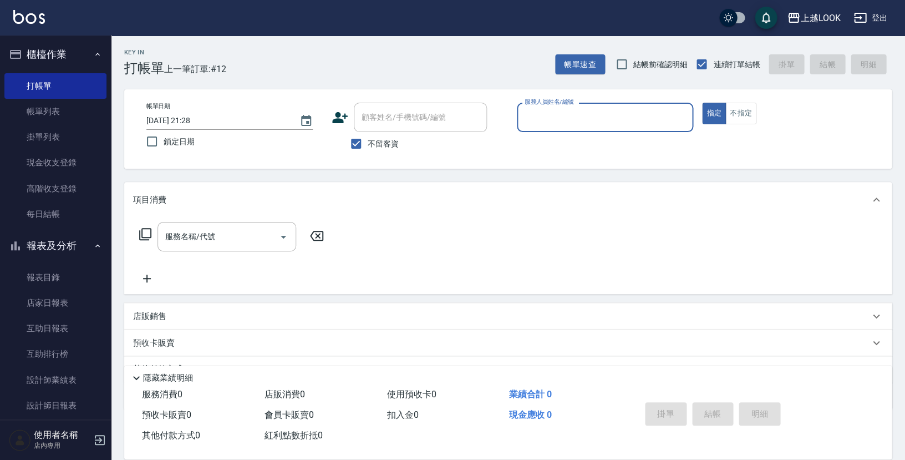
click at [642, 116] on input "服務人員姓名/編號" at bounding box center [605, 117] width 166 height 19
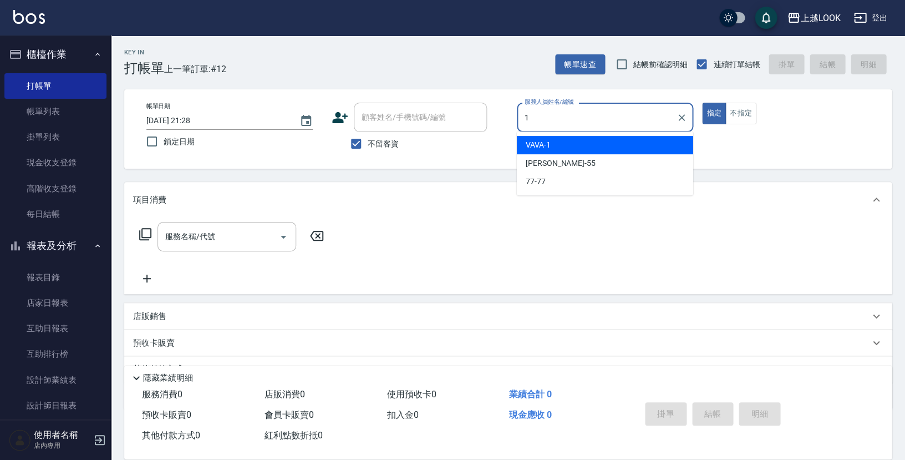
type input "VAVA-1"
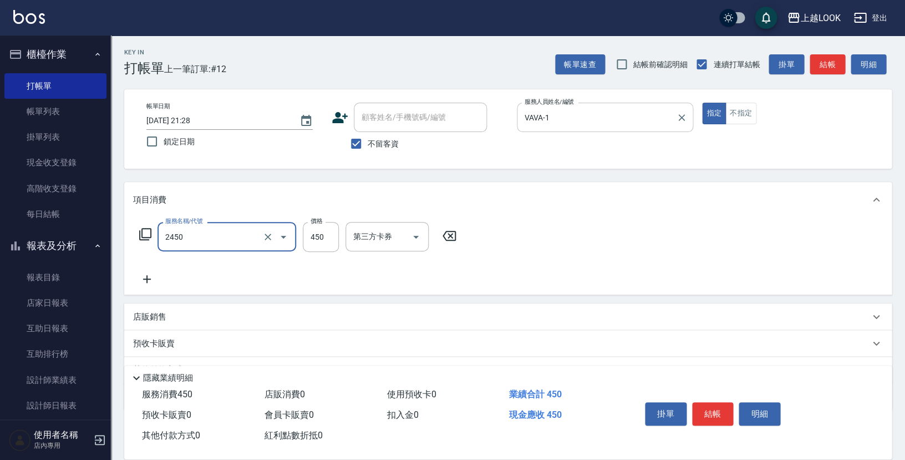
type input "C剪髮套餐(2450)"
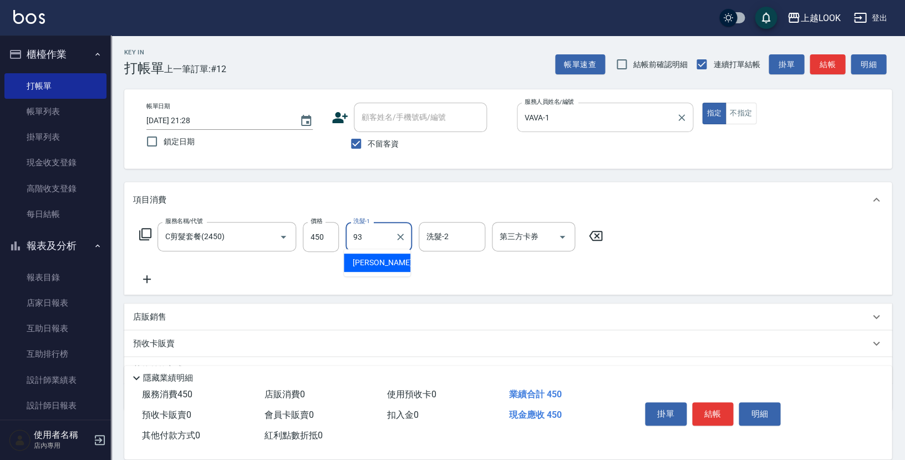
type input "瑄瑄-93"
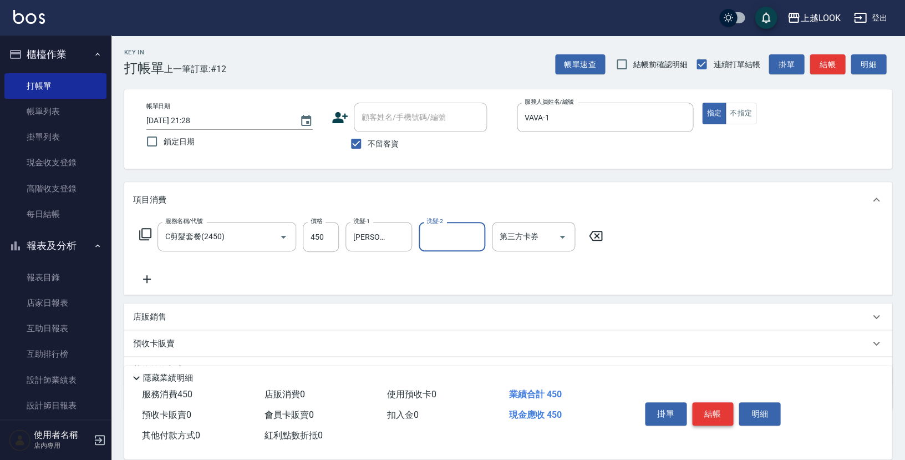
click at [716, 416] on button "結帳" at bounding box center [713, 413] width 42 height 23
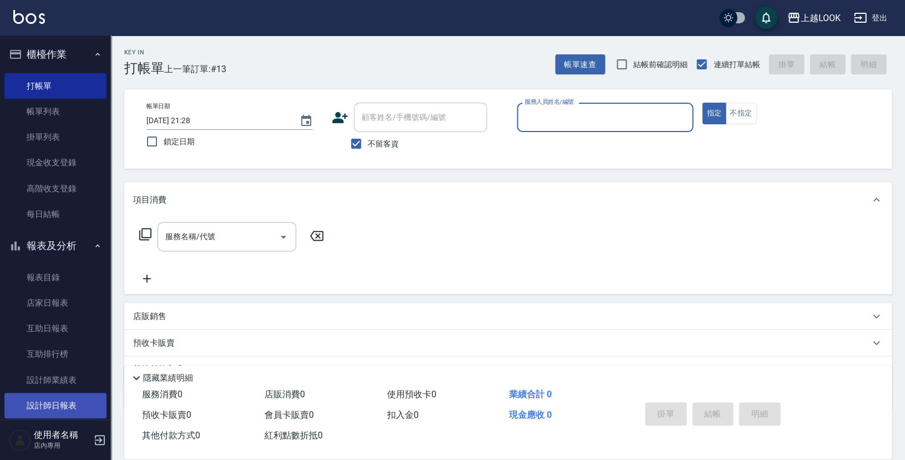
click at [67, 397] on link "設計師日報表" at bounding box center [55, 405] width 102 height 26
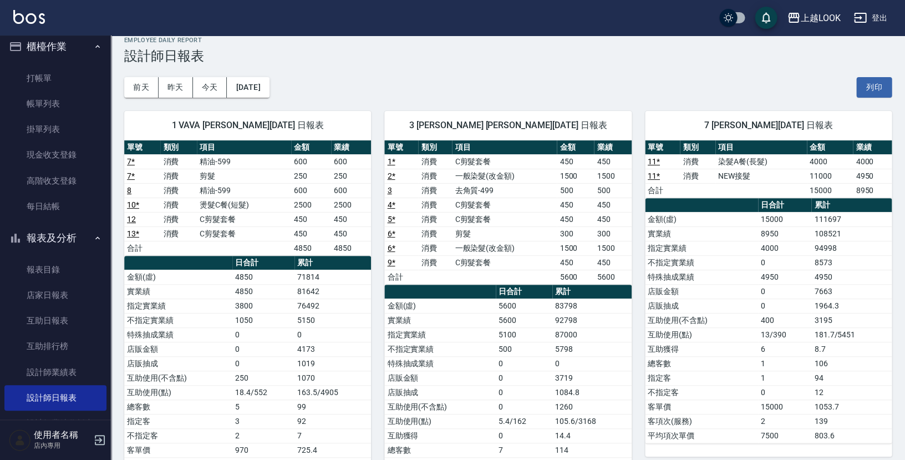
scroll to position [52, 0]
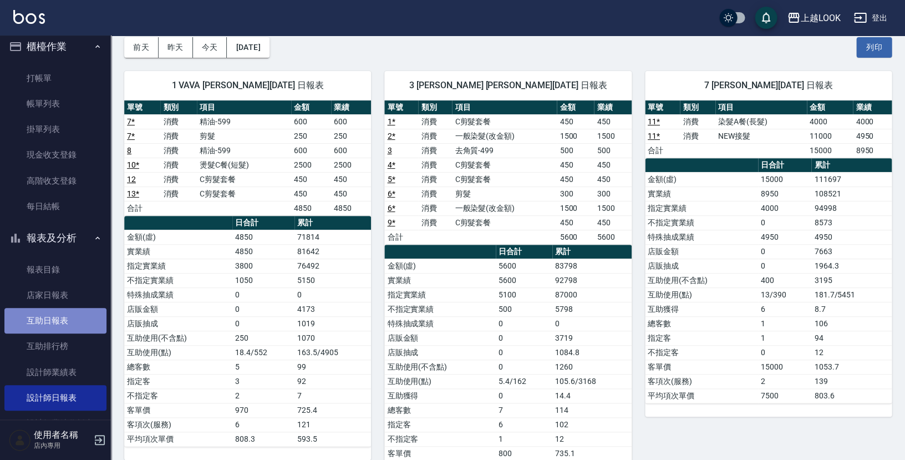
click at [58, 315] on link "互助日報表" at bounding box center [55, 321] width 102 height 26
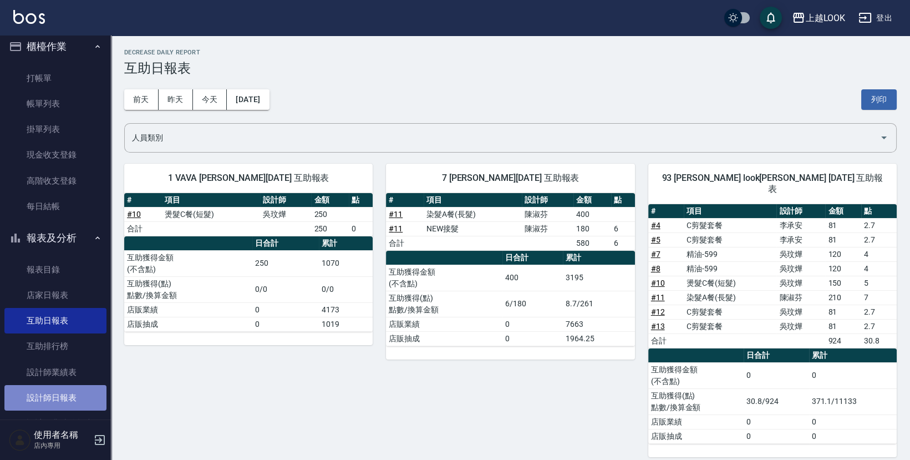
click at [65, 394] on link "設計師日報表" at bounding box center [55, 398] width 102 height 26
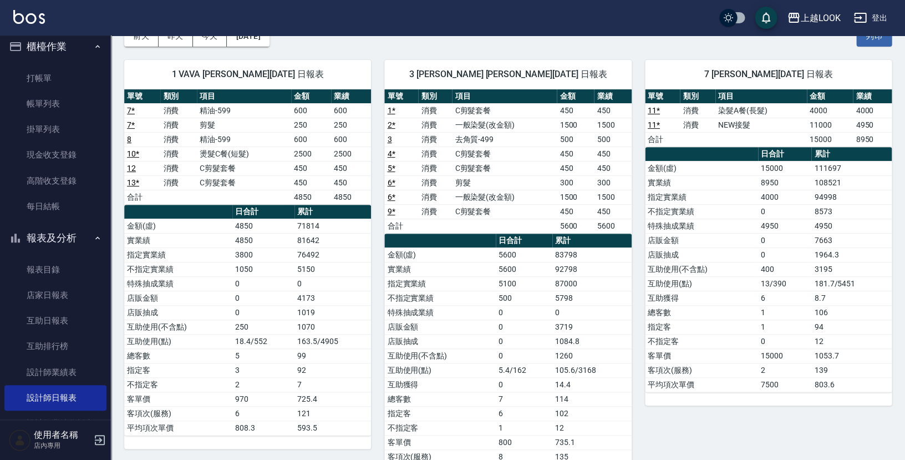
scroll to position [65, 0]
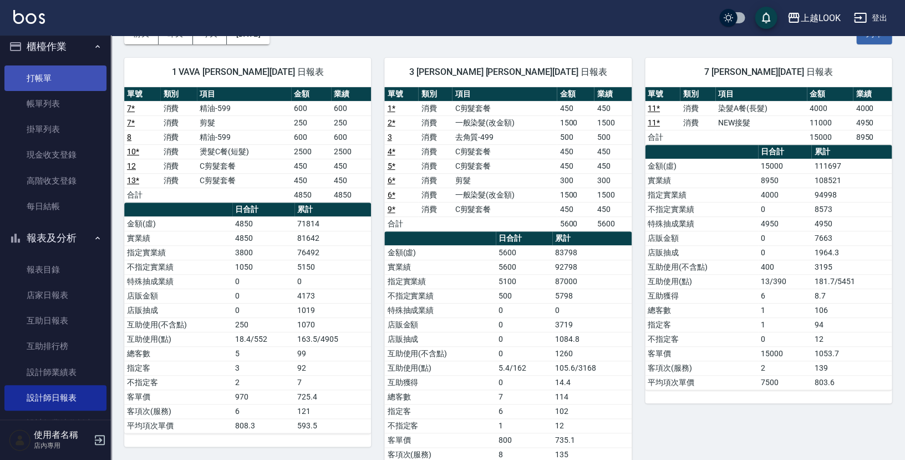
click at [59, 81] on link "打帳單" at bounding box center [55, 78] width 102 height 26
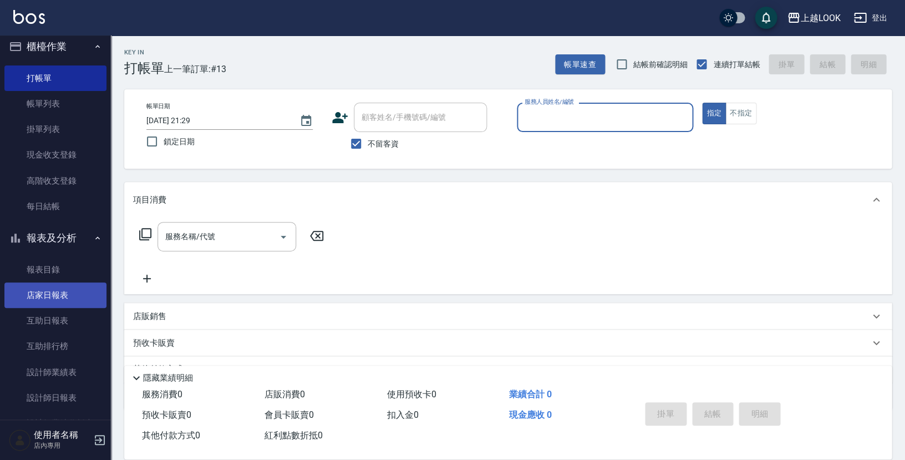
click at [33, 293] on link "店家日報表" at bounding box center [55, 295] width 102 height 26
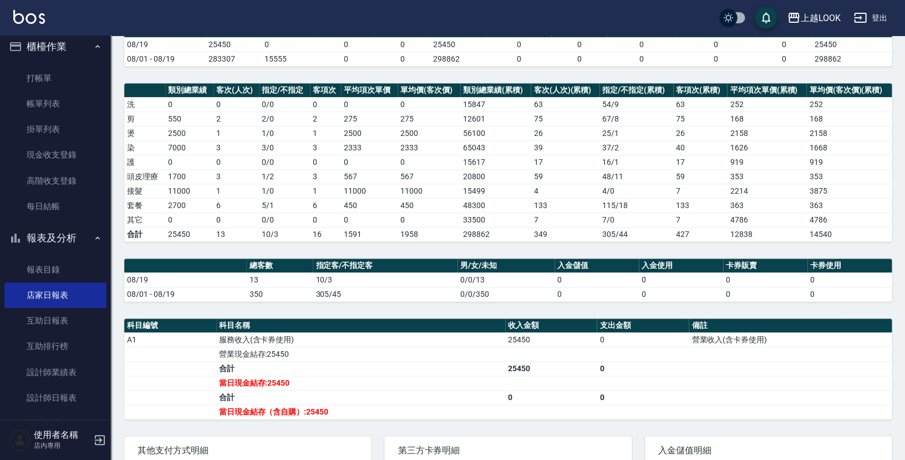
scroll to position [110, 0]
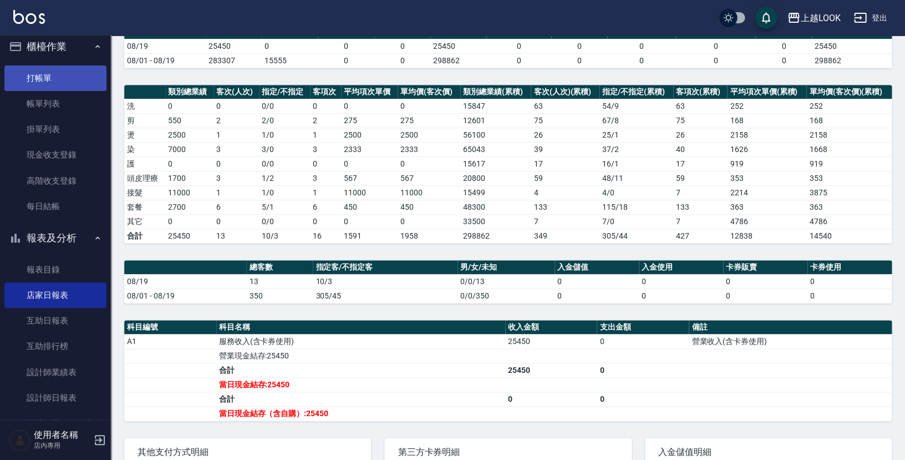
click at [83, 77] on link "打帳單" at bounding box center [55, 78] width 102 height 26
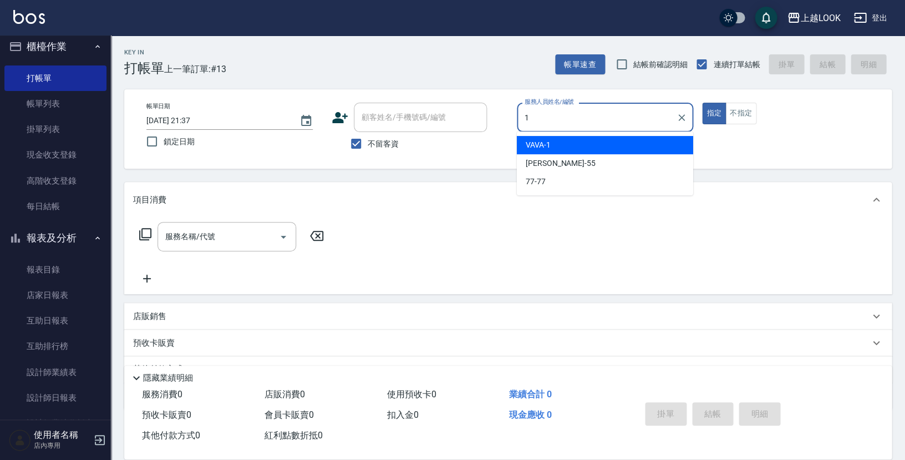
type input "VAVA-1"
type button "true"
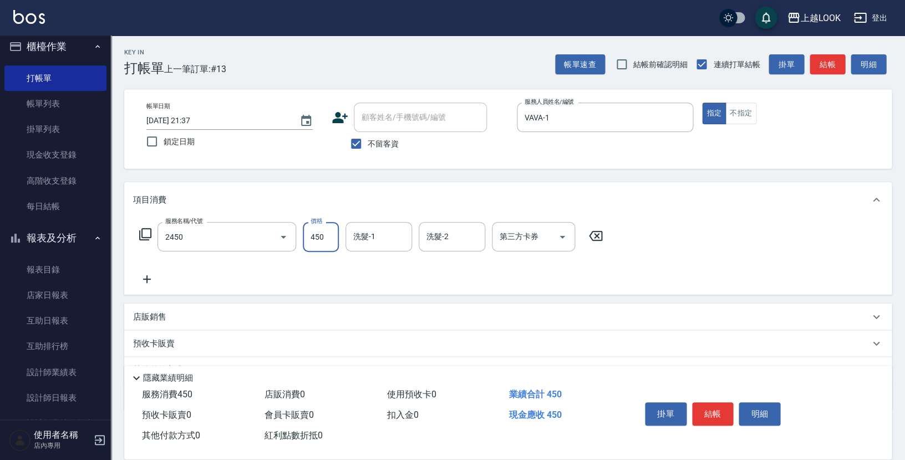
type input "C剪髮套餐(2450)"
type input "瑄瑄-93"
click at [212, 314] on div "店販銷售" at bounding box center [501, 317] width 736 height 12
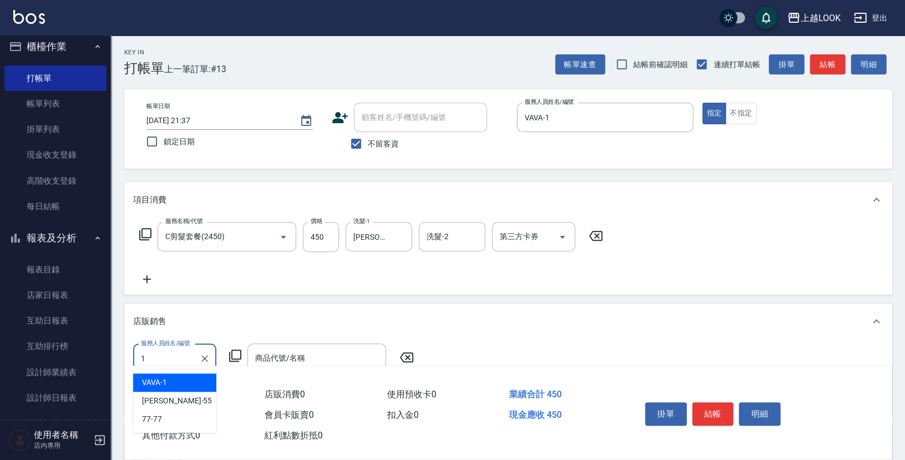
type input "VAVA-1"
click at [235, 349] on icon at bounding box center [234, 355] width 13 height 13
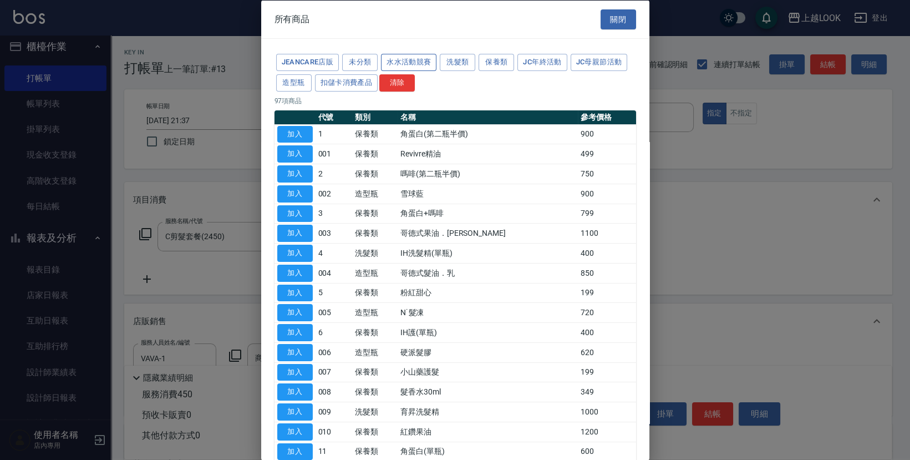
click at [411, 60] on button "水水活動競賽" at bounding box center [408, 62] width 55 height 17
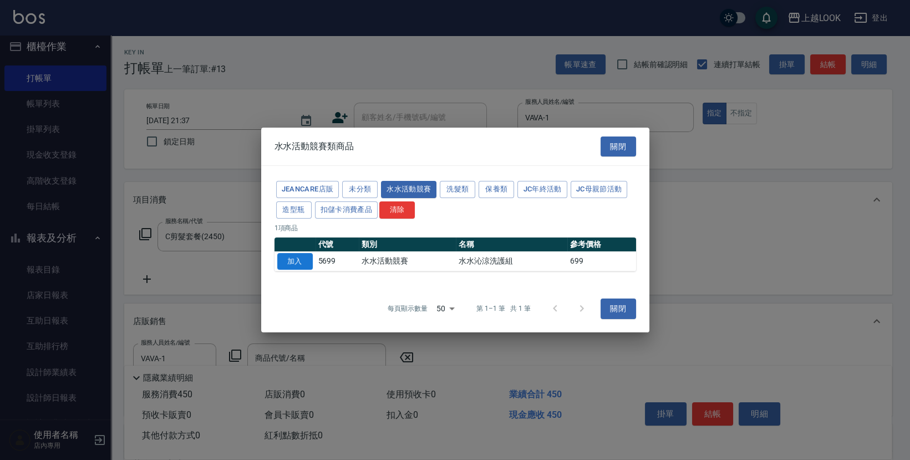
click at [300, 260] on button "加入" at bounding box center [294, 261] width 35 height 17
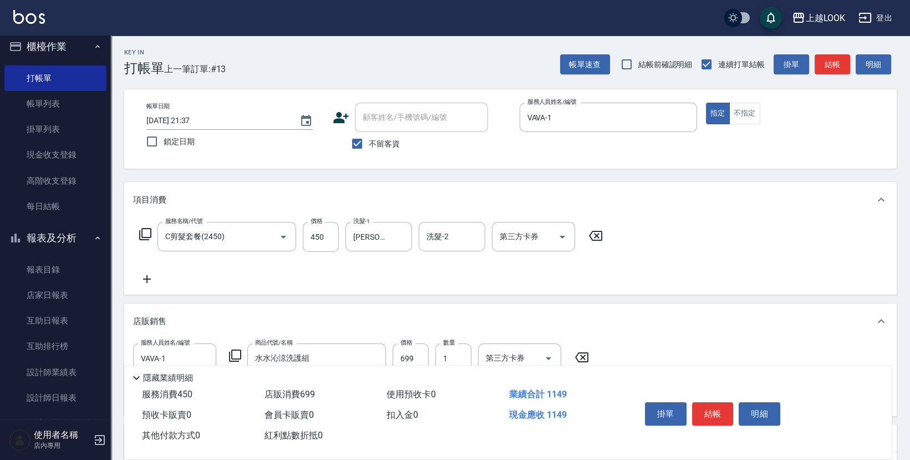
type input "水水沁涼洗護組"
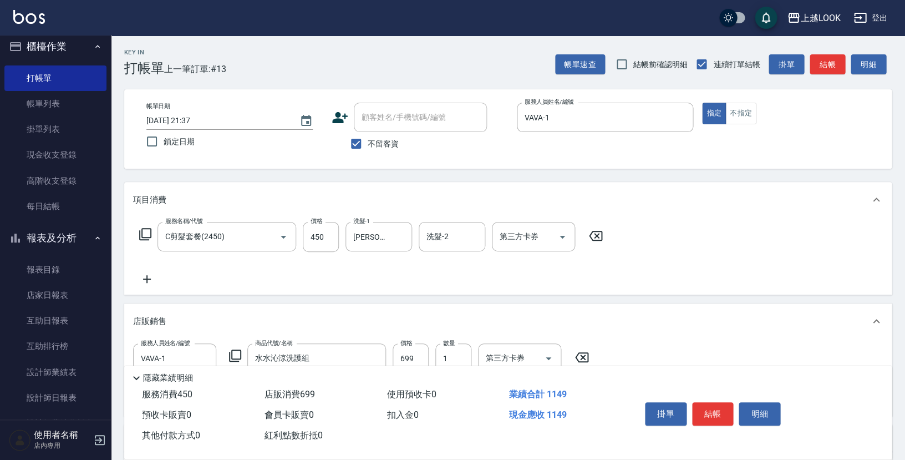
scroll to position [55, 0]
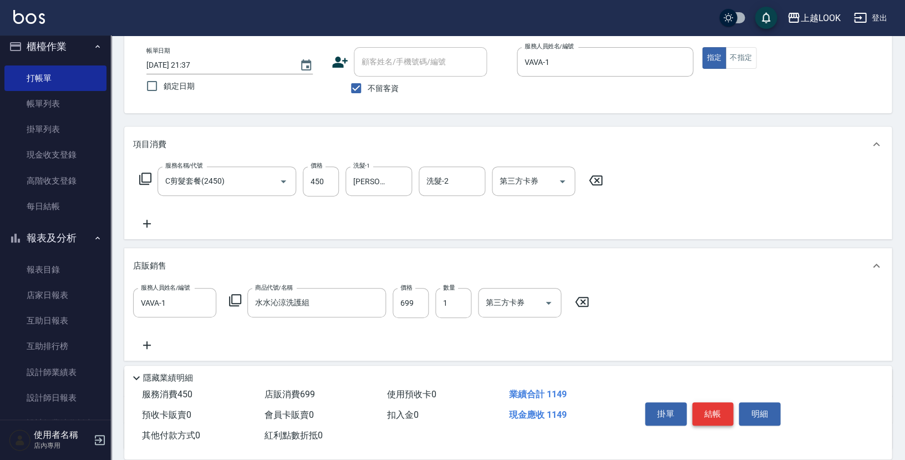
click at [712, 412] on button "結帳" at bounding box center [713, 413] width 42 height 23
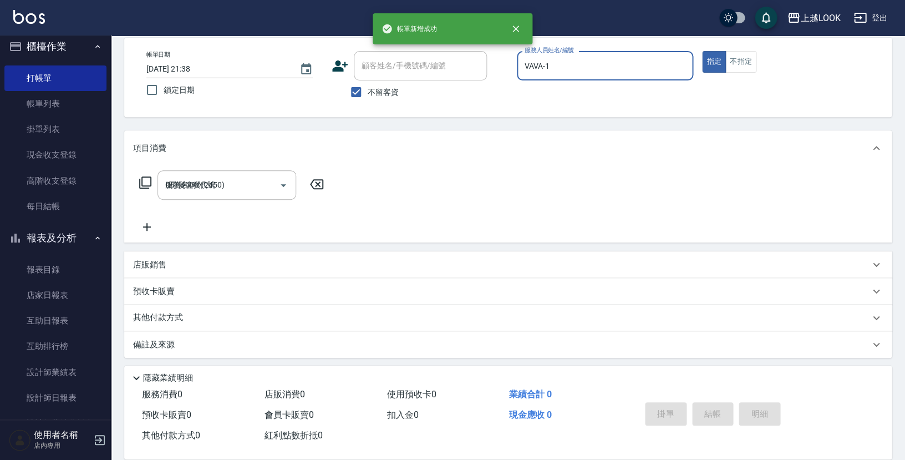
type input "2025/08/19 21:38"
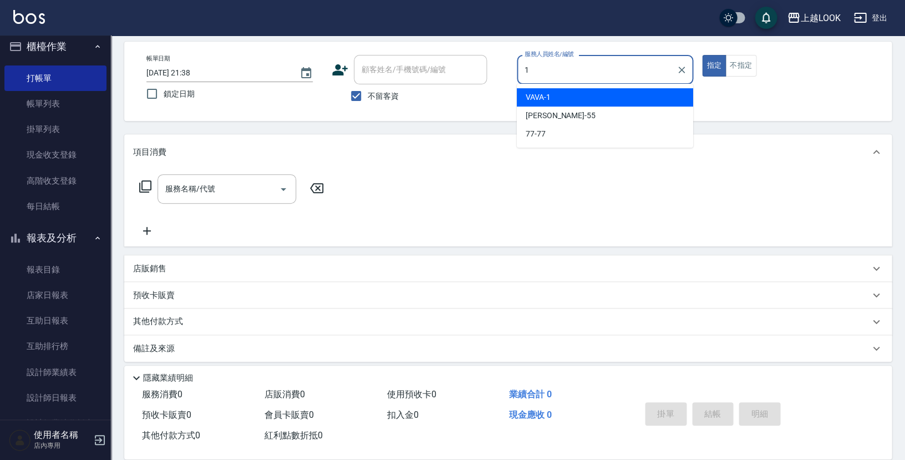
type input "VAVA-1"
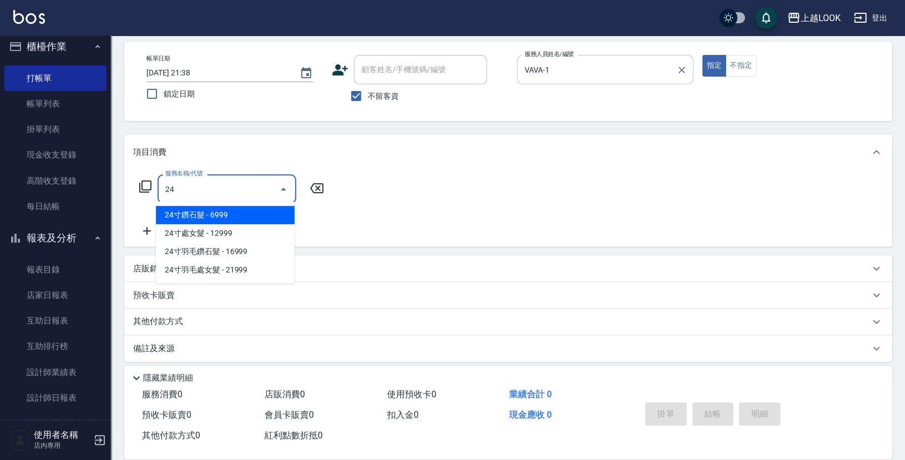
type input "2"
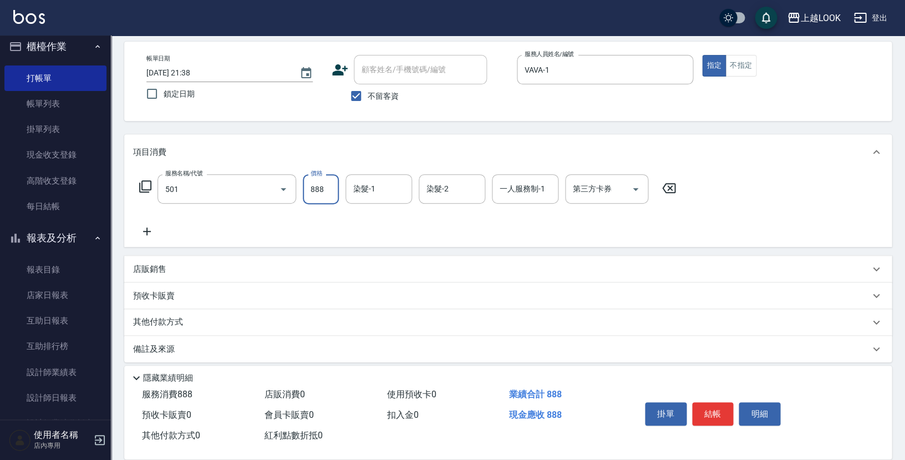
type input "一般染髮(改金額)(501)"
type input "1599"
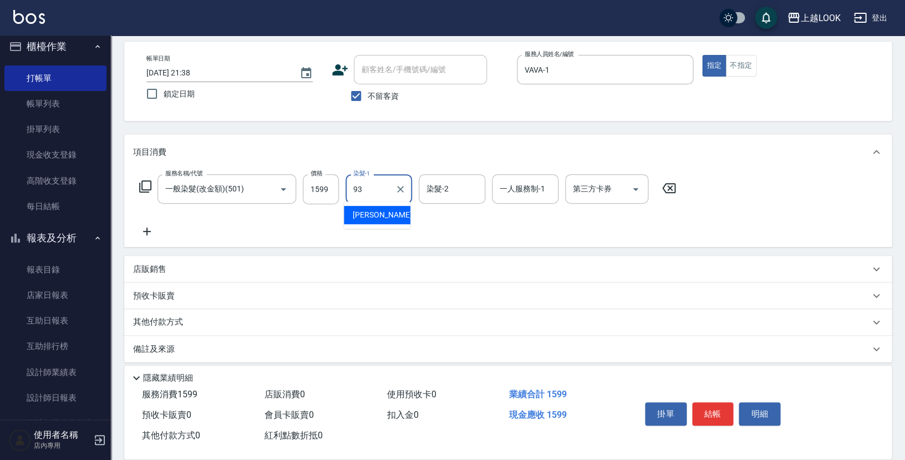
type input "瑄瑄-93"
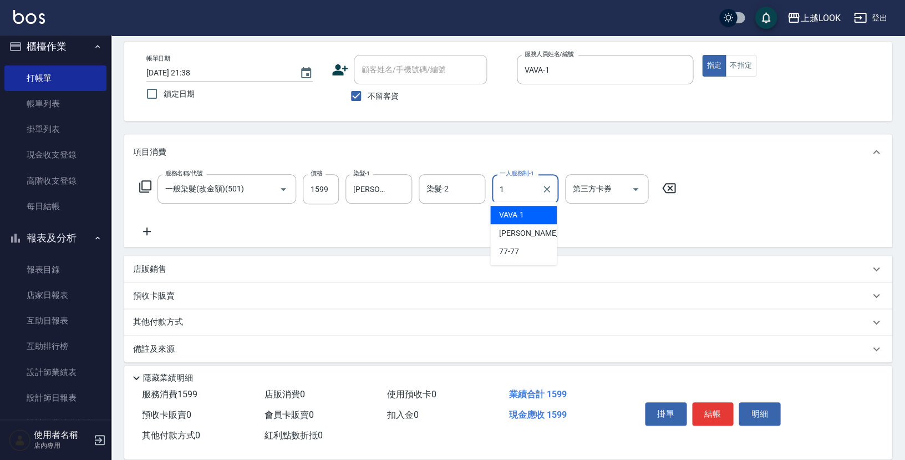
type input "VAVA-1"
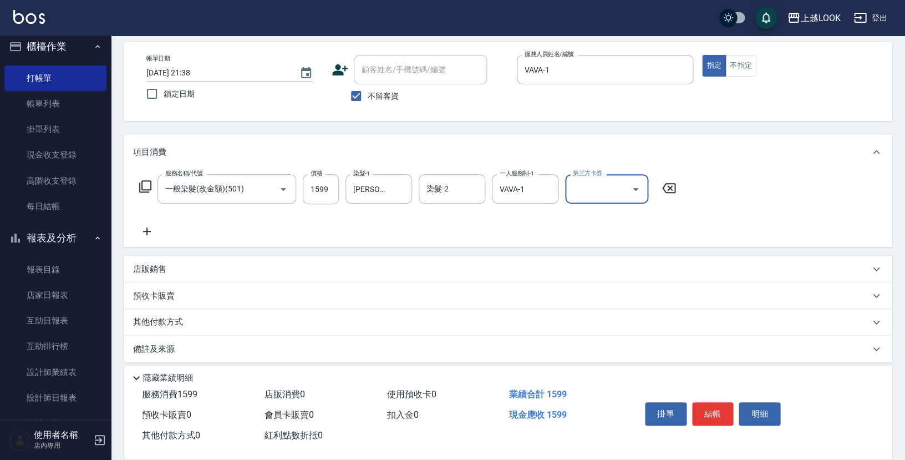
click at [147, 181] on icon at bounding box center [145, 186] width 13 height 13
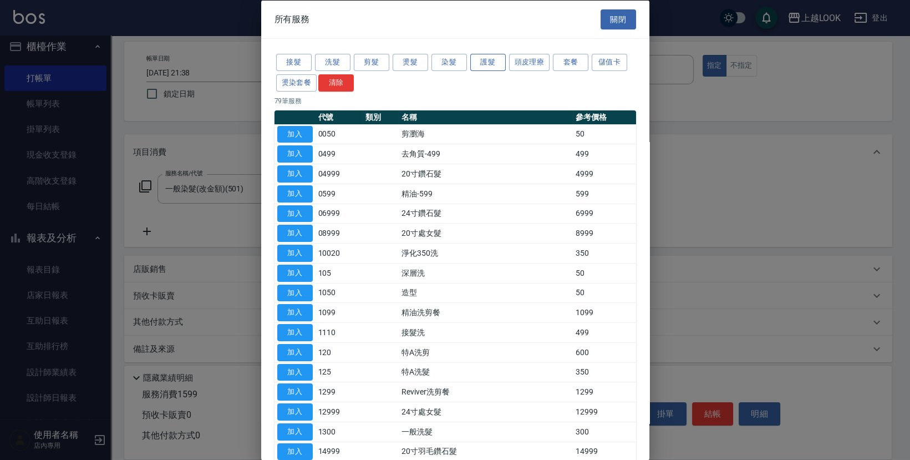
click at [480, 63] on button "護髮" at bounding box center [487, 62] width 35 height 17
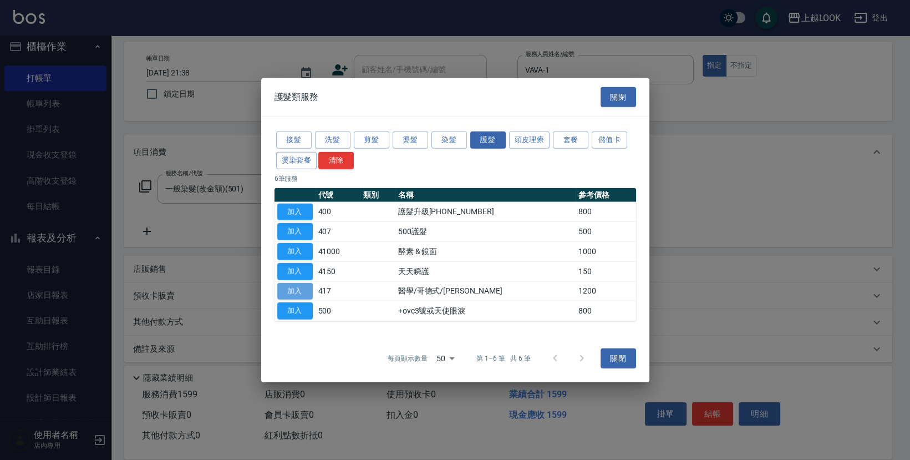
click at [307, 288] on button "加入" at bounding box center [294, 290] width 35 height 17
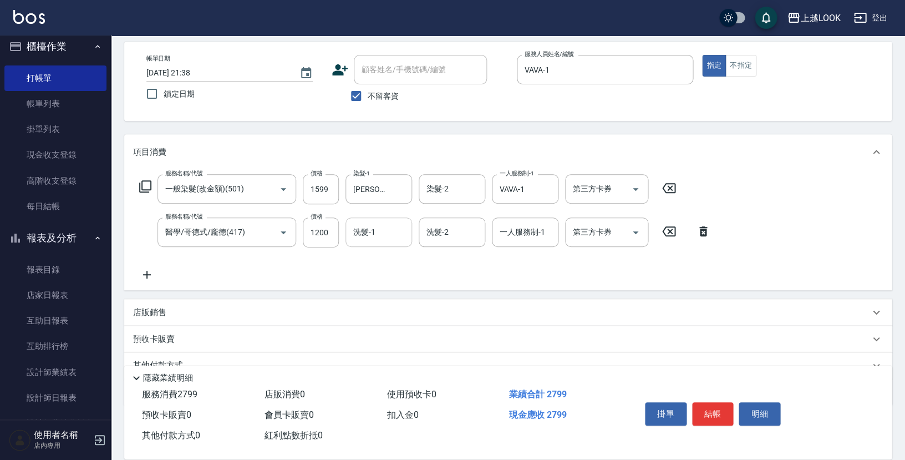
click at [385, 233] on input "洗髮-1" at bounding box center [378, 231] width 57 height 19
type input "瑄瑄-93"
type input "VAVA-1"
click at [712, 407] on button "結帳" at bounding box center [713, 413] width 42 height 23
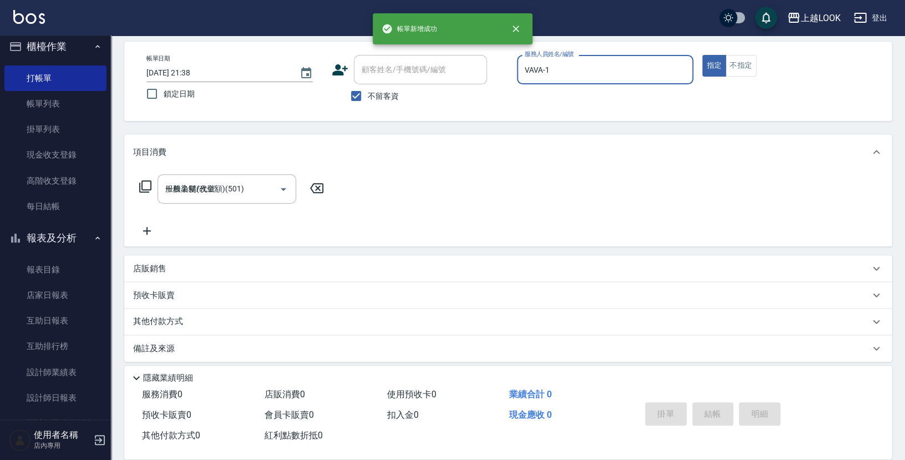
type input "2025/08/19 21:40"
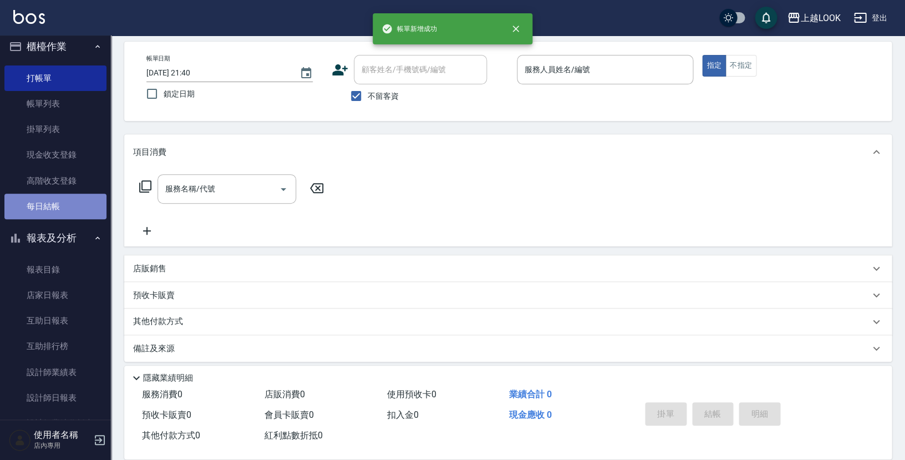
click at [70, 203] on link "每日結帳" at bounding box center [55, 206] width 102 height 26
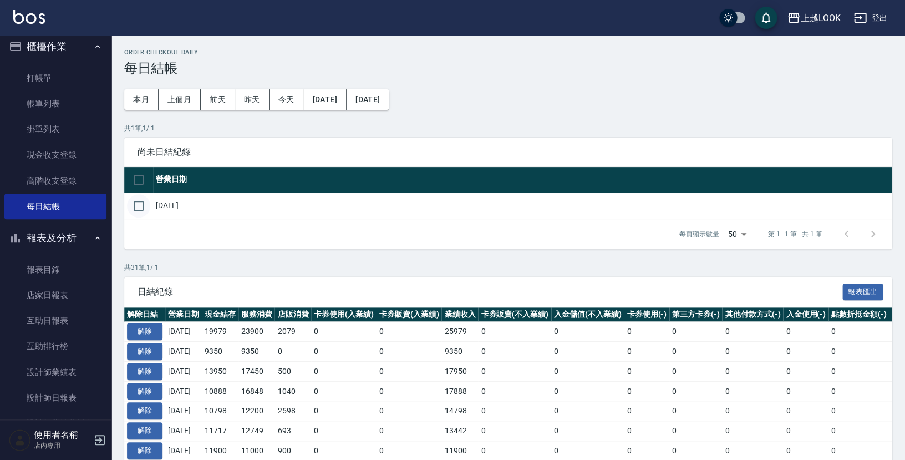
click at [138, 202] on input "checkbox" at bounding box center [138, 205] width 23 height 23
checkbox input "true"
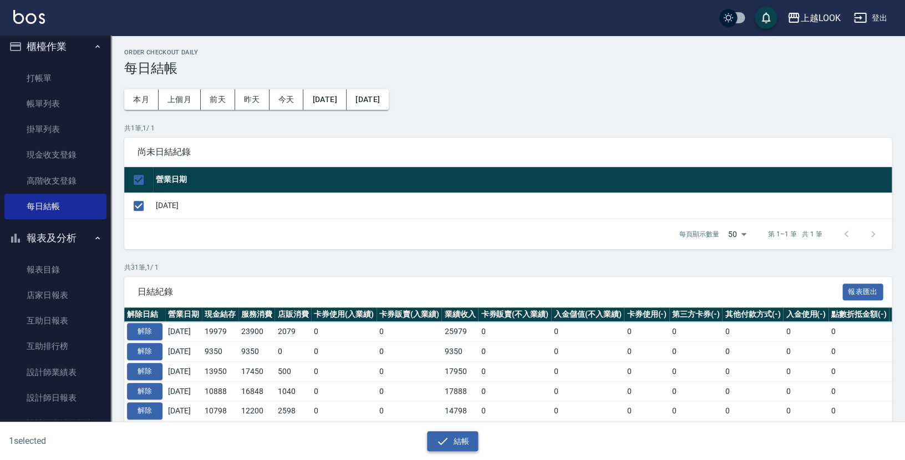
click at [456, 440] on button "結帳" at bounding box center [453, 441] width 52 height 21
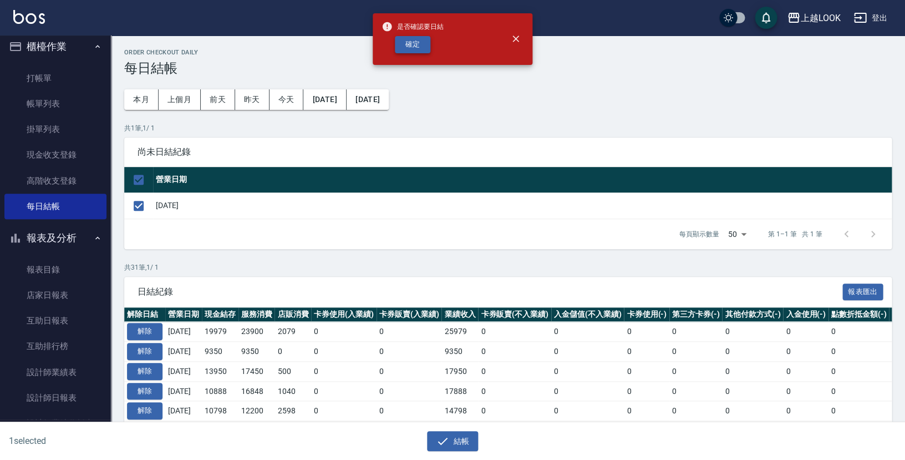
click at [421, 40] on button "確定" at bounding box center [412, 44] width 35 height 17
checkbox input "false"
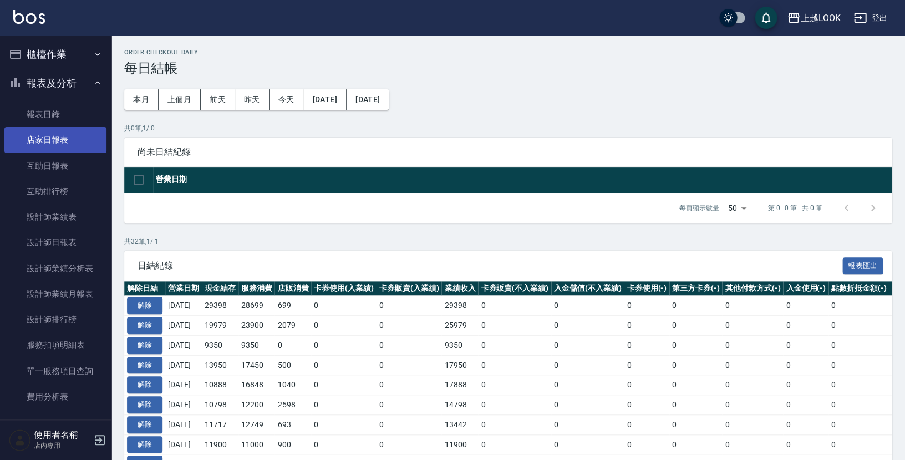
click at [80, 139] on link "店家日報表" at bounding box center [55, 140] width 102 height 26
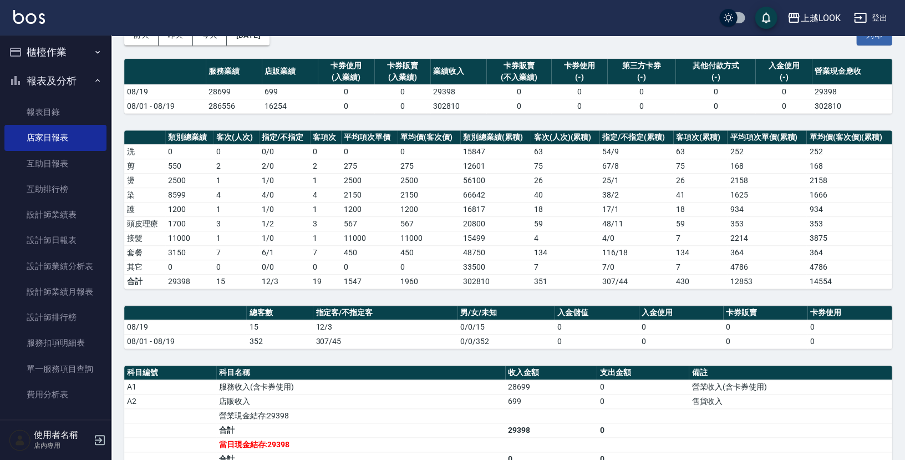
scroll to position [130, 0]
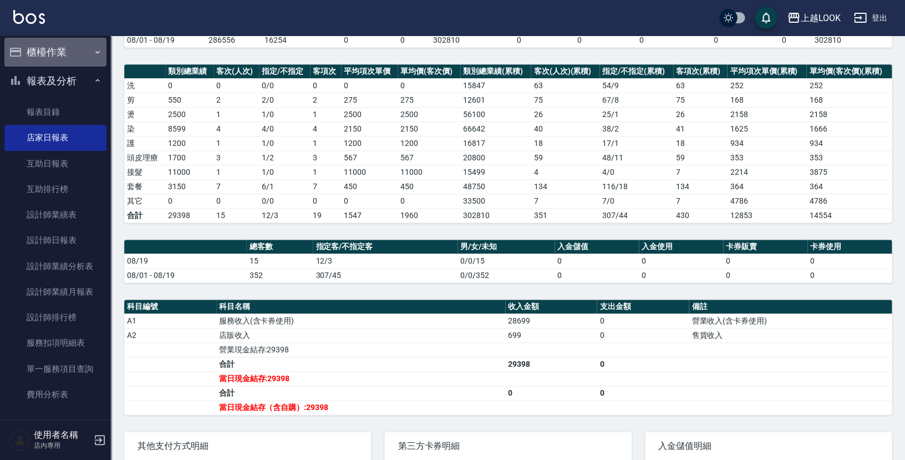
click at [55, 52] on button "櫃檯作業" at bounding box center [55, 52] width 102 height 29
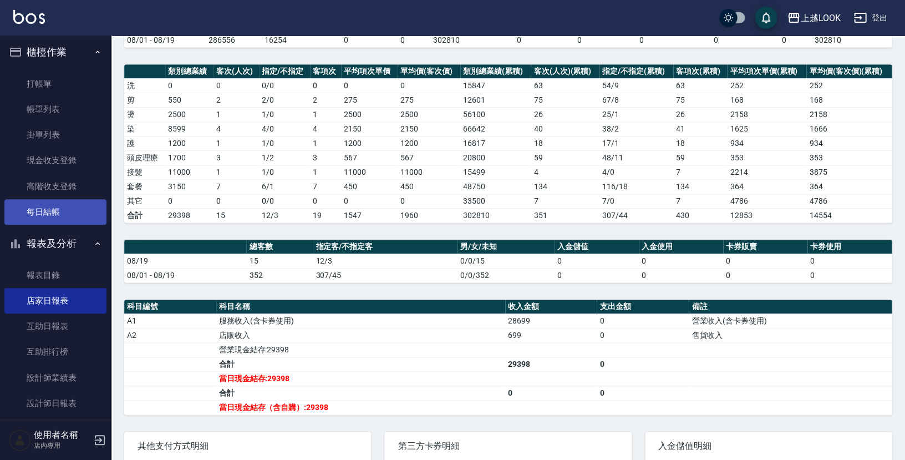
click at [50, 214] on link "每日結帳" at bounding box center [55, 212] width 102 height 26
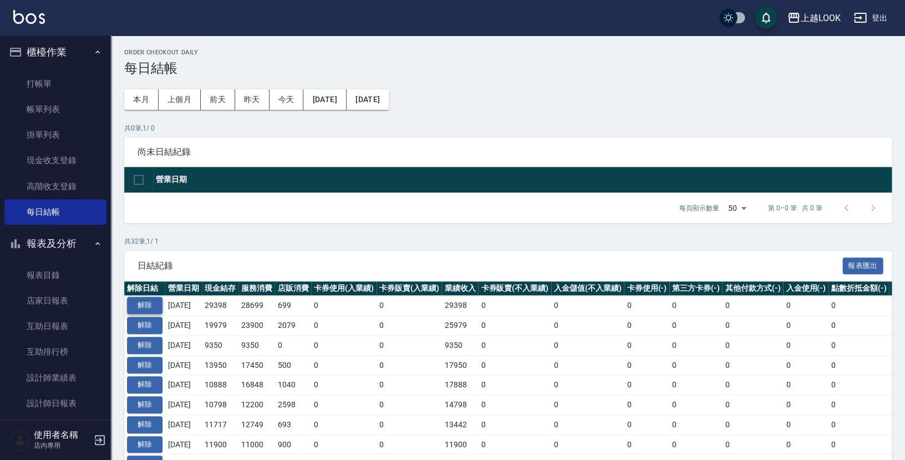
click at [157, 298] on button "解除" at bounding box center [144, 305] width 35 height 17
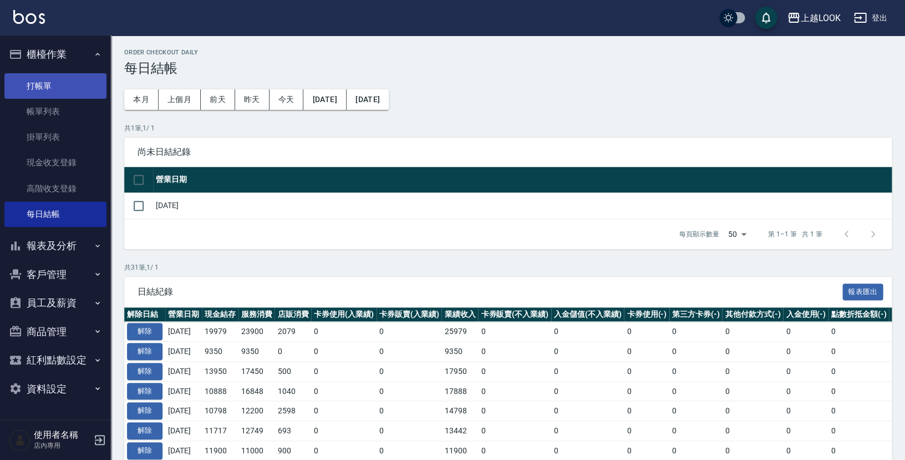
click at [53, 86] on link "打帳單" at bounding box center [55, 86] width 102 height 26
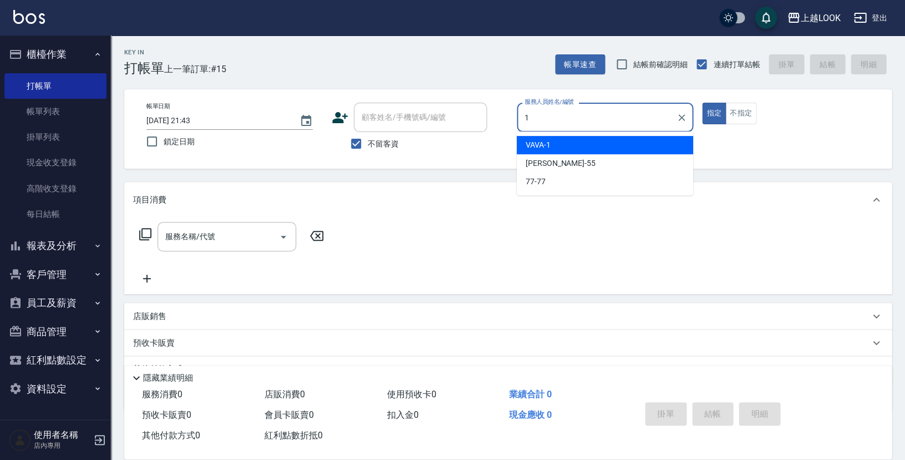
type input "VAVA-1"
type button "true"
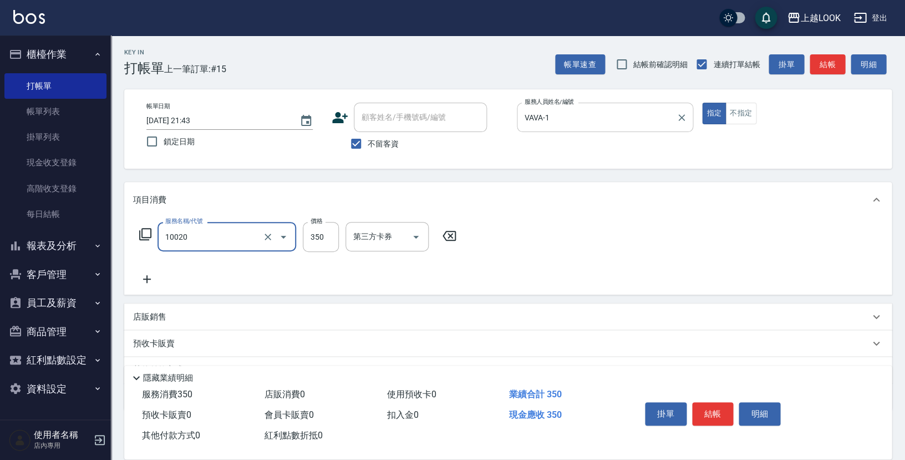
type input "淨化350洗(10020)"
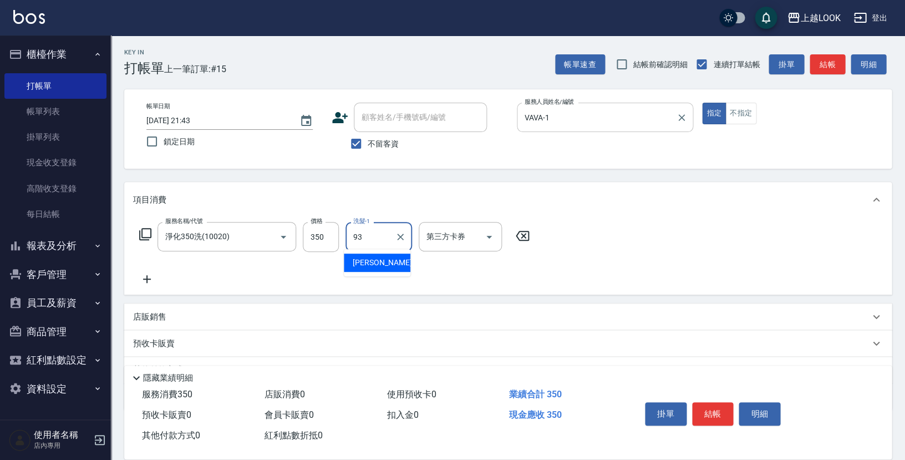
type input "瑄瑄-93"
click at [706, 414] on button "結帳" at bounding box center [713, 413] width 42 height 23
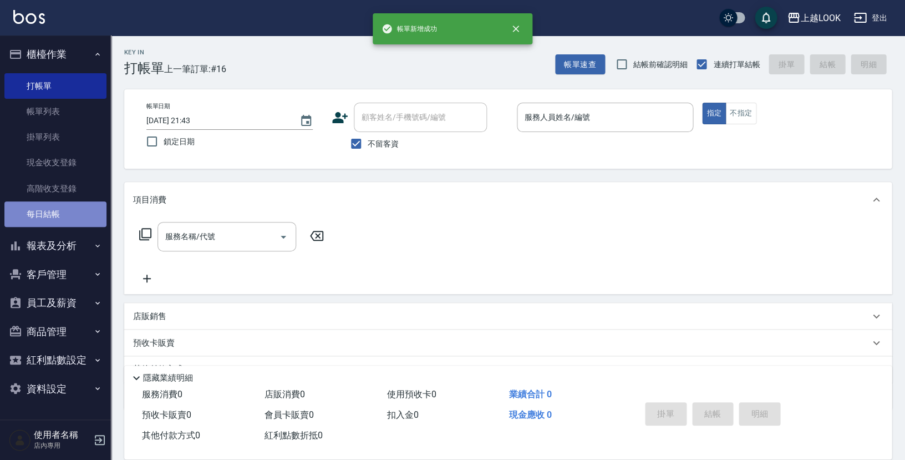
click at [47, 217] on link "每日結帳" at bounding box center [55, 214] width 102 height 26
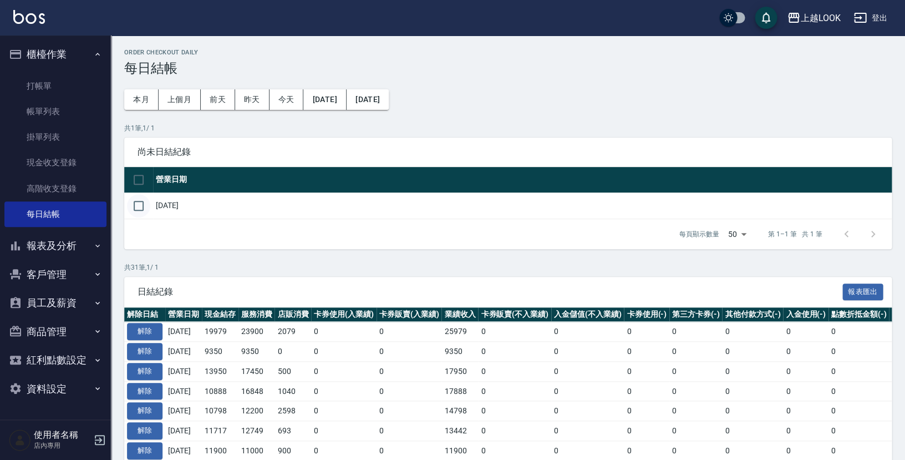
click at [135, 201] on input "checkbox" at bounding box center [138, 205] width 23 height 23
checkbox input "true"
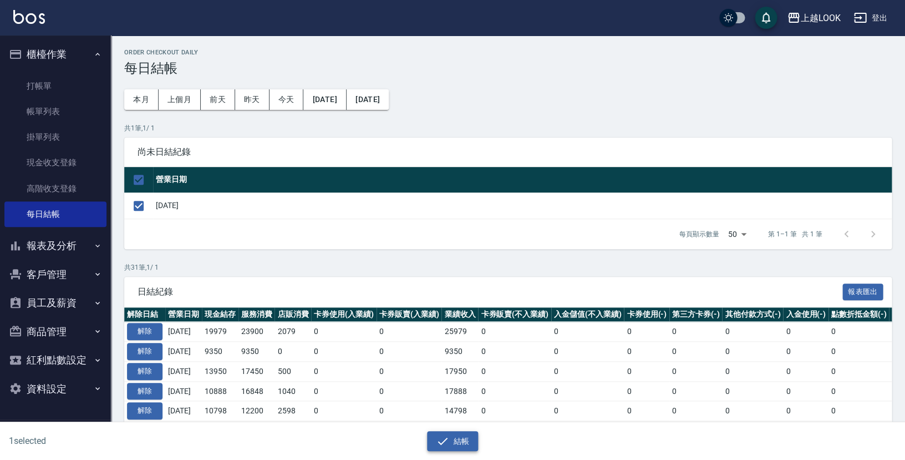
click at [450, 434] on button "結帳" at bounding box center [453, 441] width 52 height 21
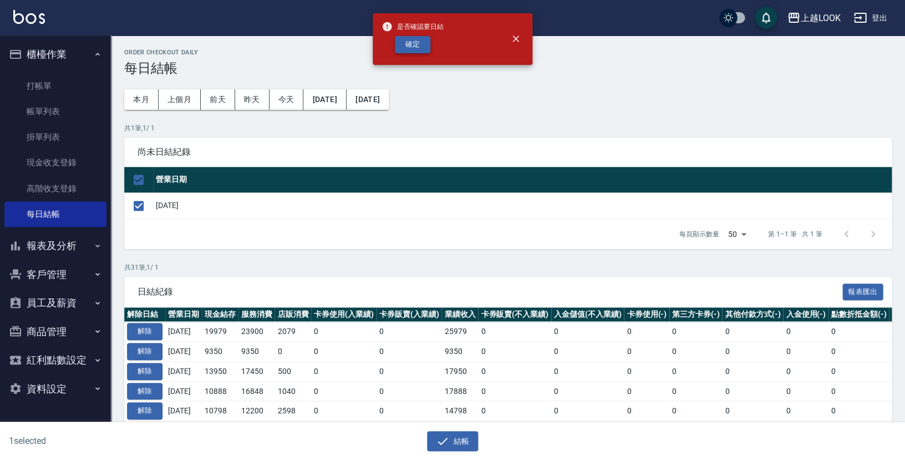
click at [421, 42] on button "確定" at bounding box center [412, 44] width 35 height 17
checkbox input "false"
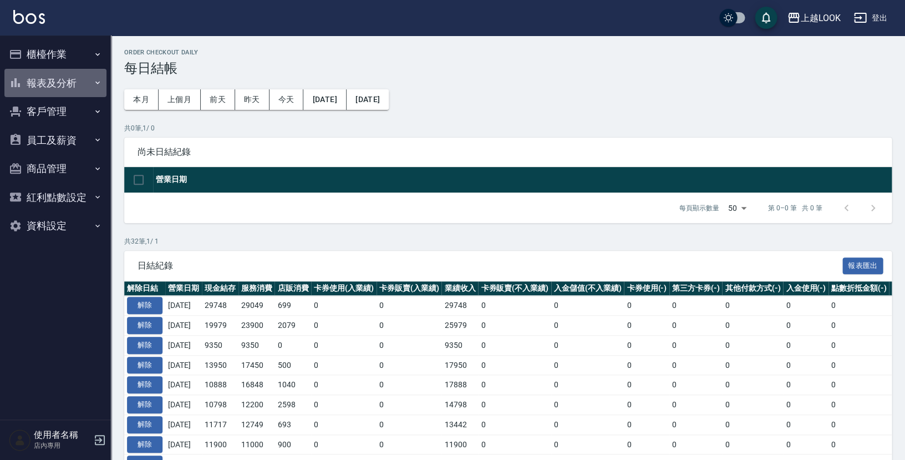
click at [52, 81] on button "報表及分析" at bounding box center [55, 83] width 102 height 29
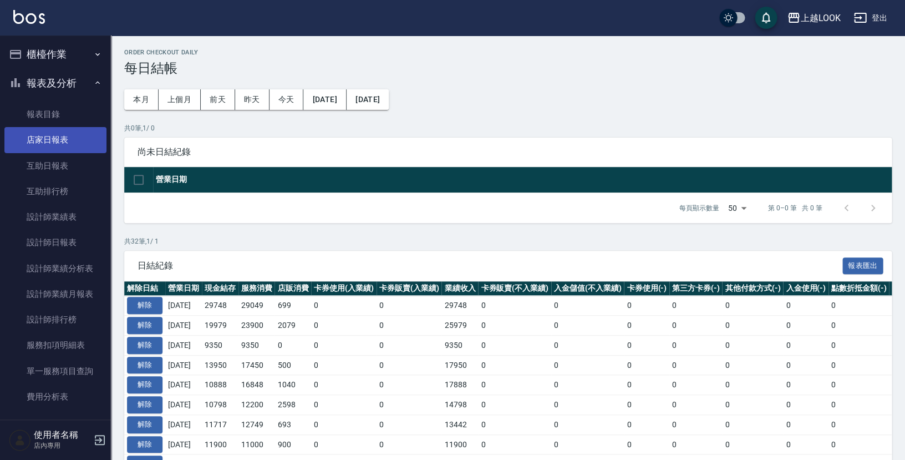
click at [57, 131] on link "店家日報表" at bounding box center [55, 140] width 102 height 26
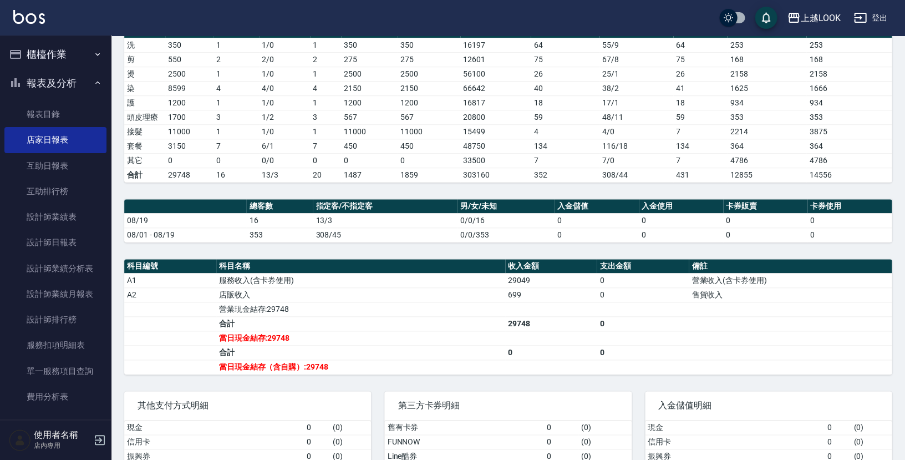
scroll to position [167, 0]
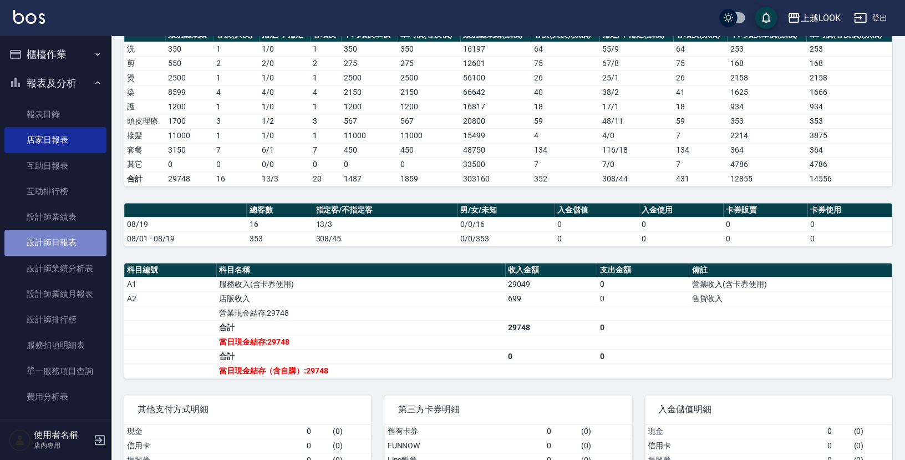
click at [65, 240] on link "設計師日報表" at bounding box center [55, 243] width 102 height 26
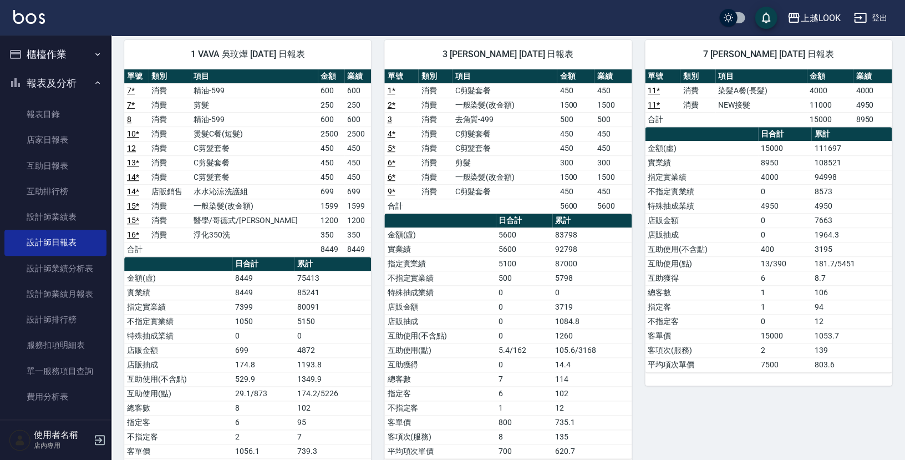
scroll to position [69, 0]
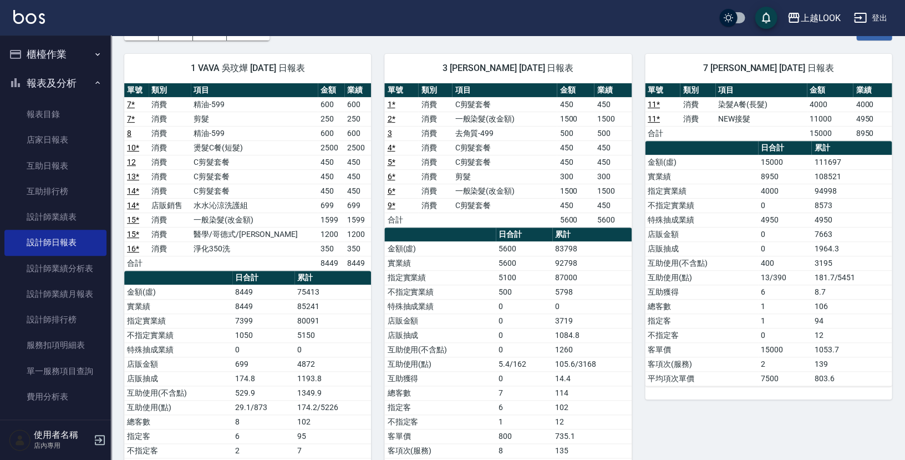
click at [39, 49] on button "櫃檯作業" at bounding box center [55, 54] width 102 height 29
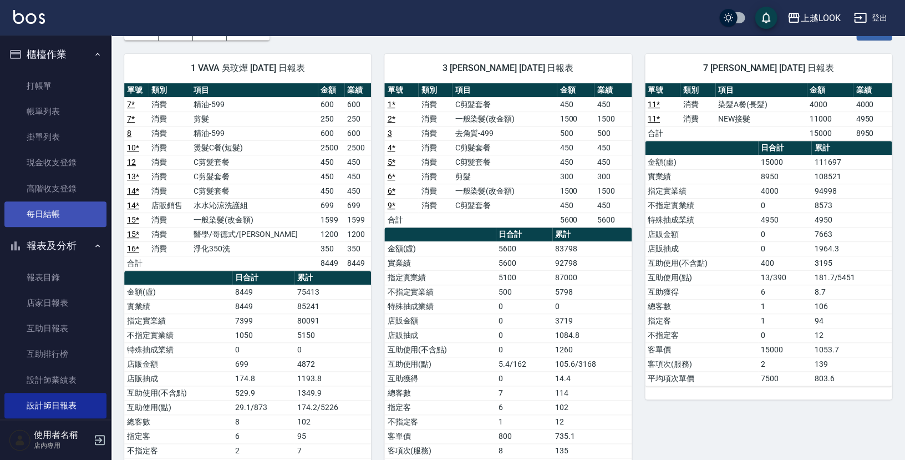
click at [69, 210] on link "每日結帳" at bounding box center [55, 214] width 102 height 26
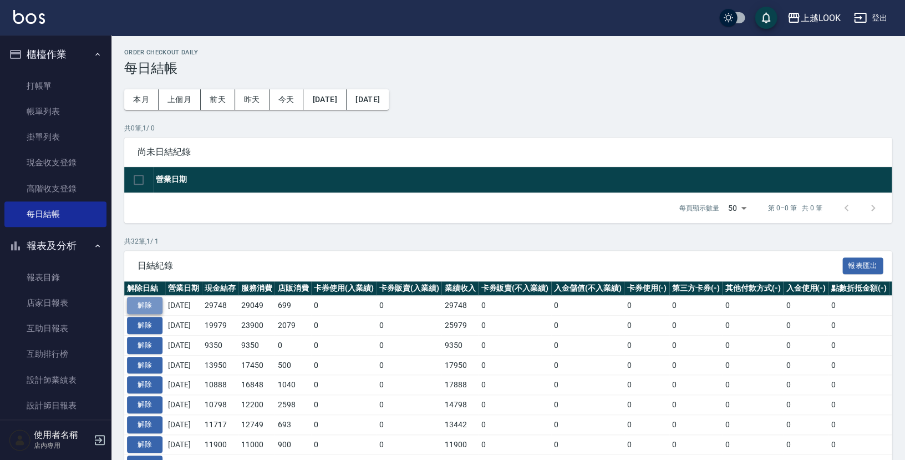
click at [147, 297] on button "解除" at bounding box center [144, 305] width 35 height 17
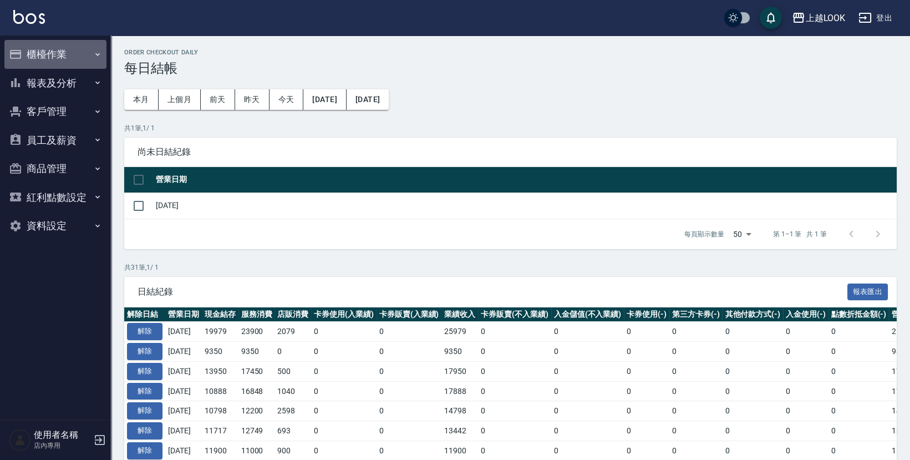
click at [54, 52] on button "櫃檯作業" at bounding box center [55, 54] width 102 height 29
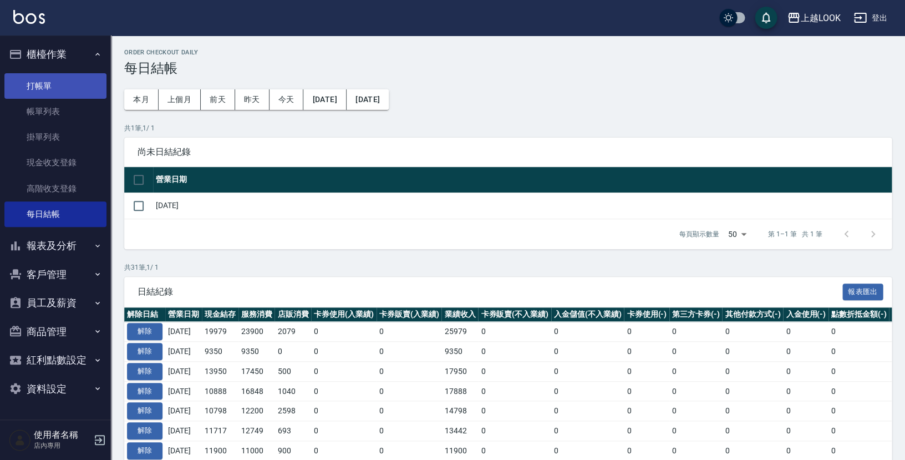
click at [62, 89] on link "打帳單" at bounding box center [55, 86] width 102 height 26
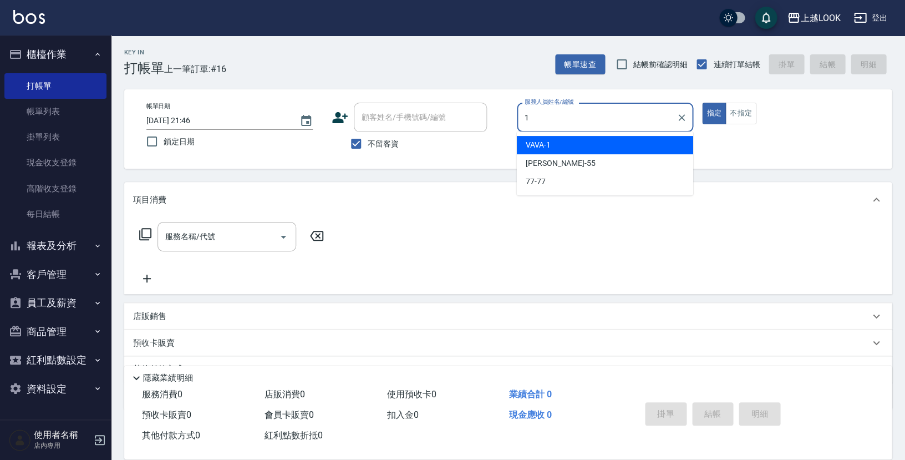
type input "VAVA-1"
type button "true"
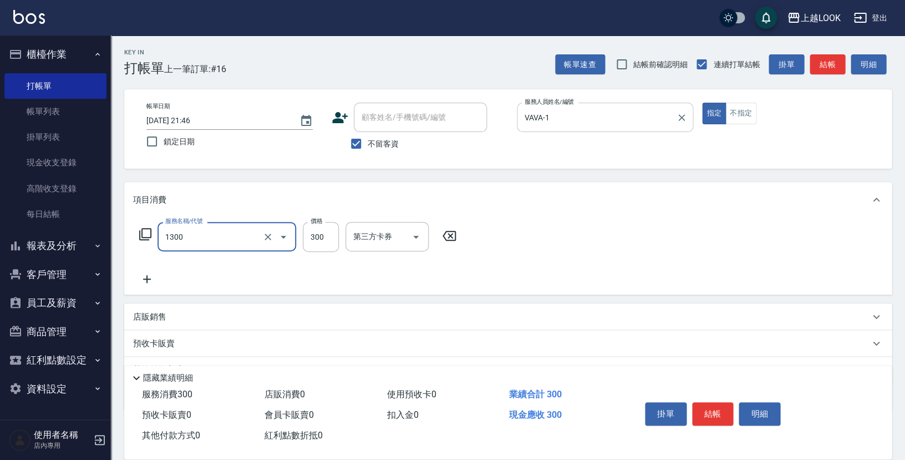
type input "一般洗髮(1300)"
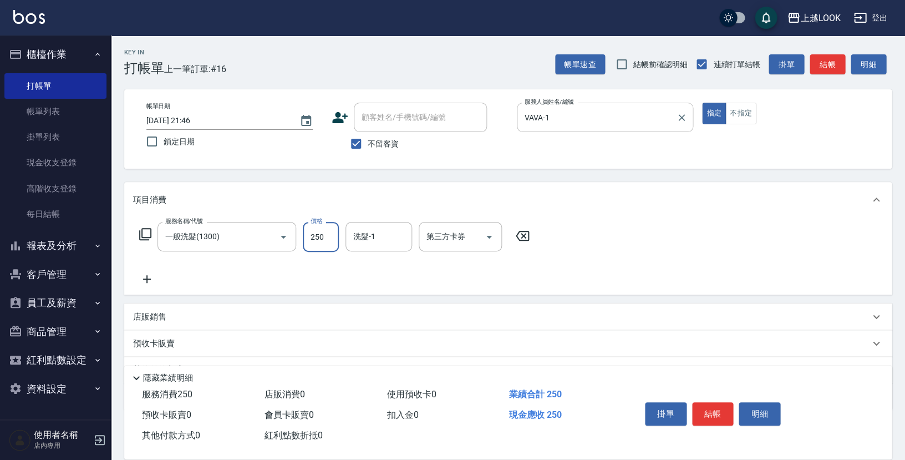
type input "250"
click at [490, 233] on icon "Open" at bounding box center [488, 236] width 13 height 13
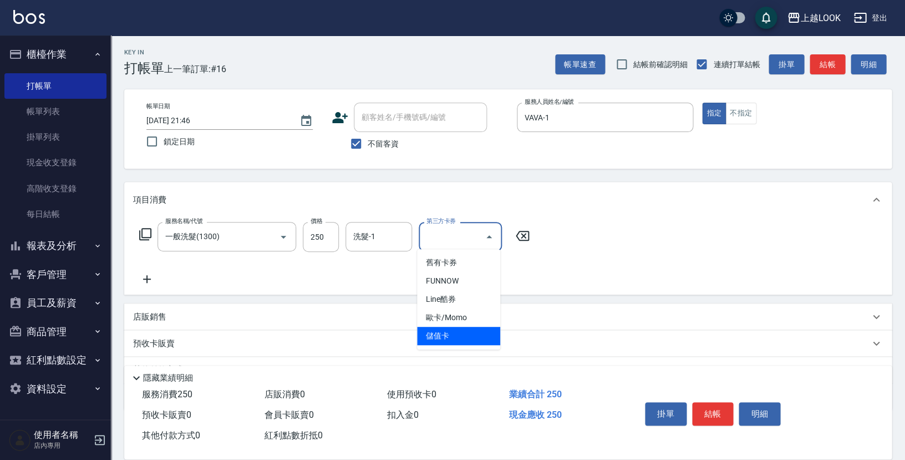
drag, startPoint x: 491, startPoint y: 331, endPoint x: 507, endPoint y: 336, distance: 17.4
click at [491, 332] on span "儲值卡" at bounding box center [458, 336] width 83 height 18
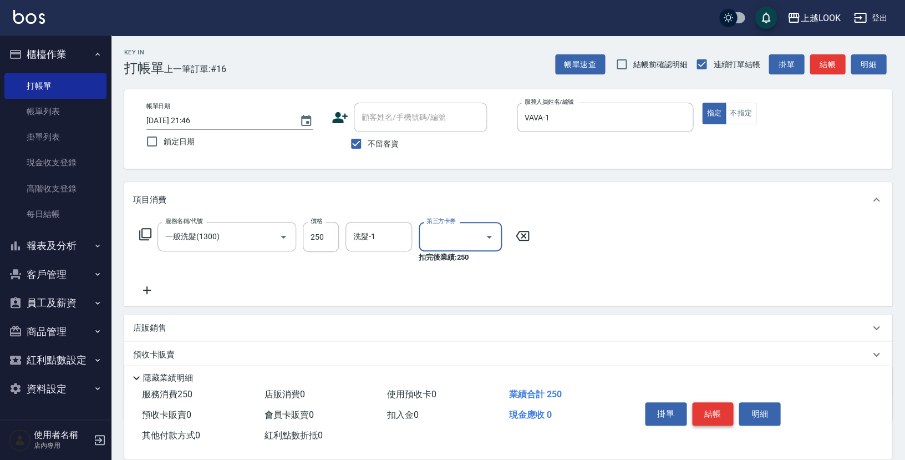
type input "儲值卡"
click at [712, 409] on button "結帳" at bounding box center [713, 413] width 42 height 23
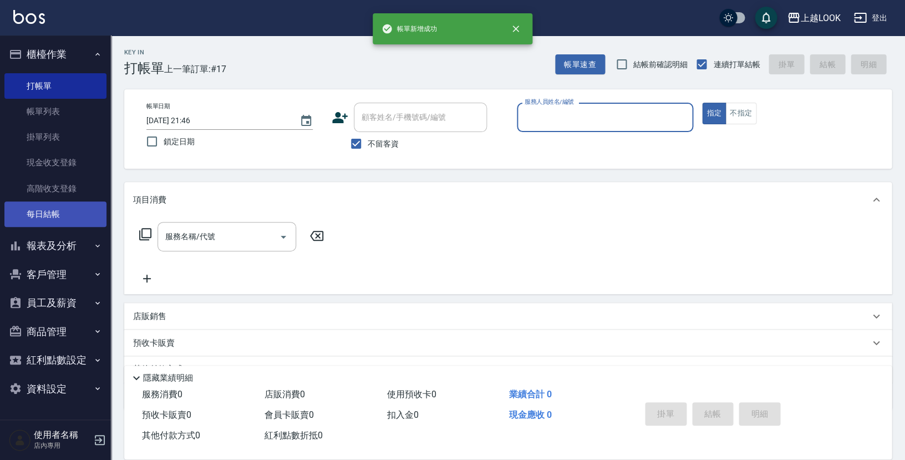
click at [64, 215] on link "每日結帳" at bounding box center [55, 214] width 102 height 26
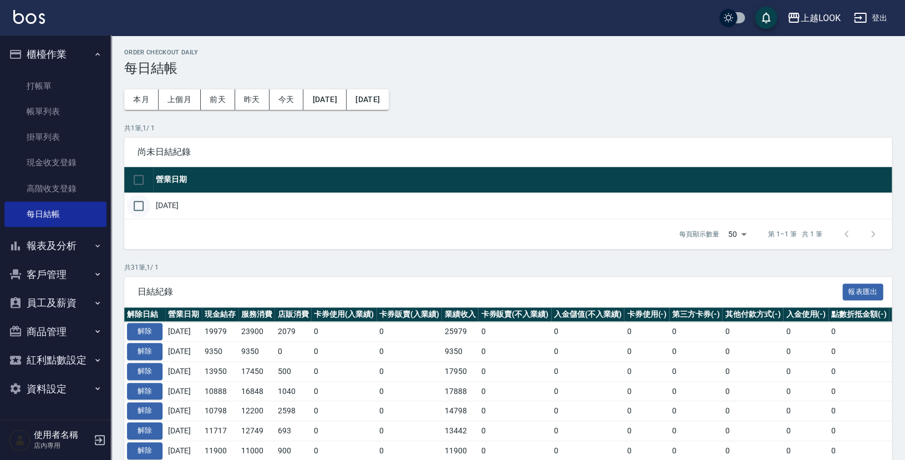
click at [134, 203] on input "checkbox" at bounding box center [138, 205] width 23 height 23
checkbox input "true"
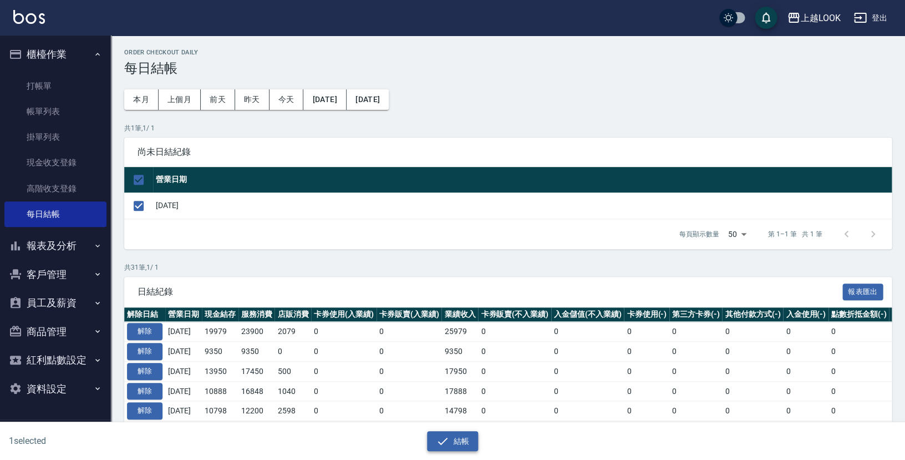
click at [468, 436] on button "結帳" at bounding box center [453, 441] width 52 height 21
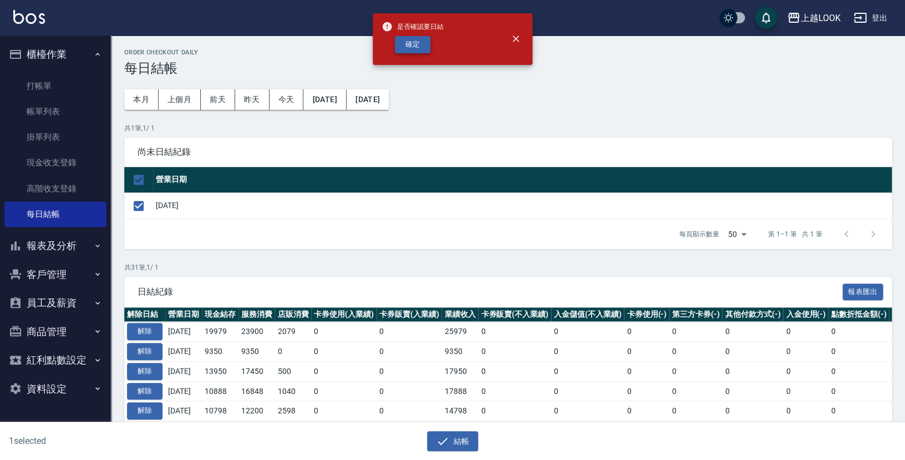
click at [410, 38] on button "確定" at bounding box center [412, 44] width 35 height 17
checkbox input "false"
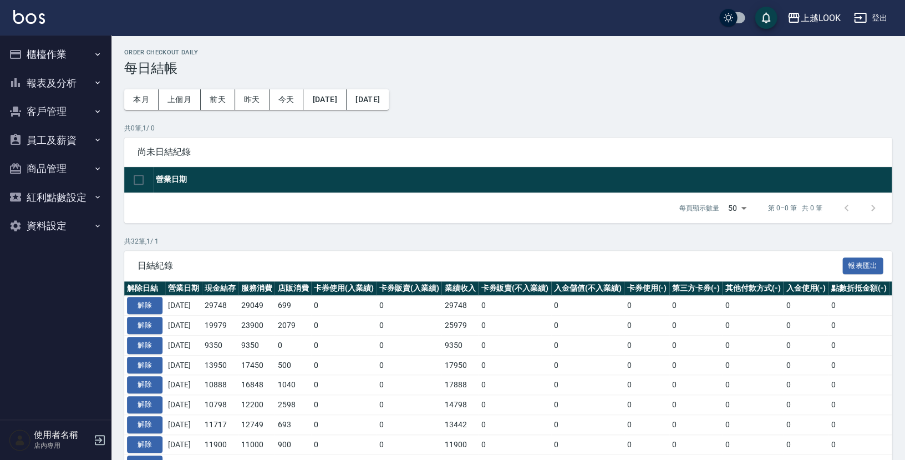
click at [63, 83] on button "報表及分析" at bounding box center [55, 83] width 102 height 29
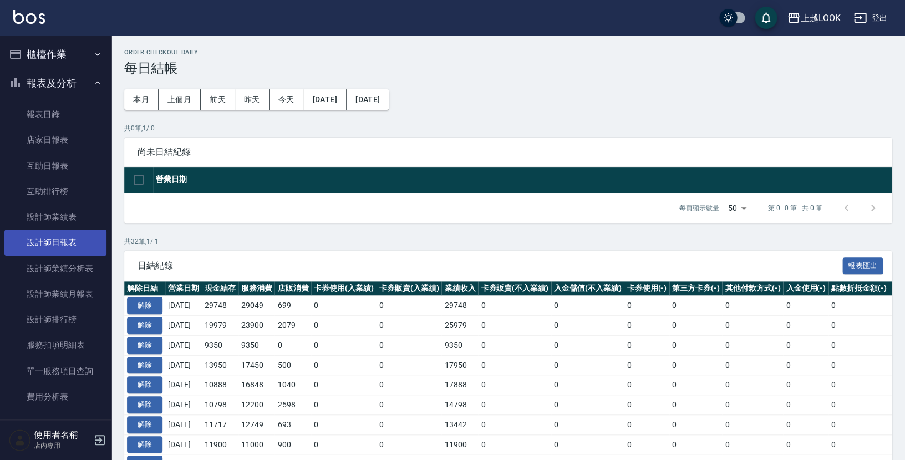
click at [67, 237] on link "設計師日報表" at bounding box center [55, 243] width 102 height 26
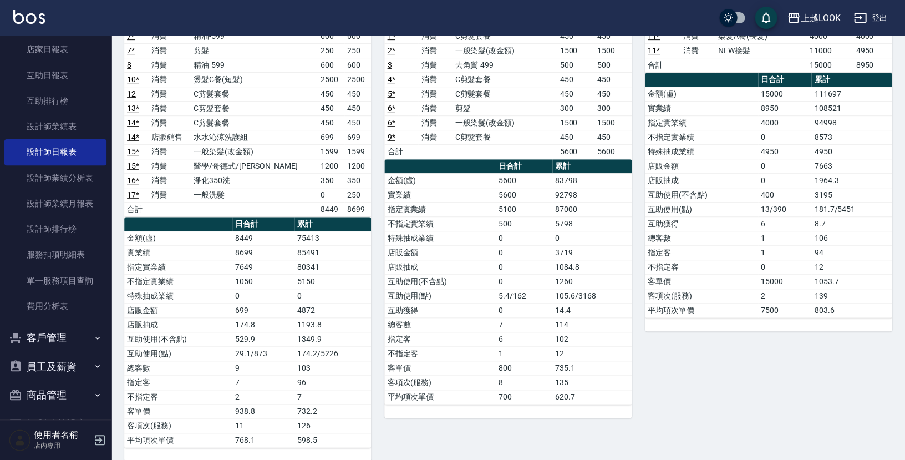
scroll to position [136, 0]
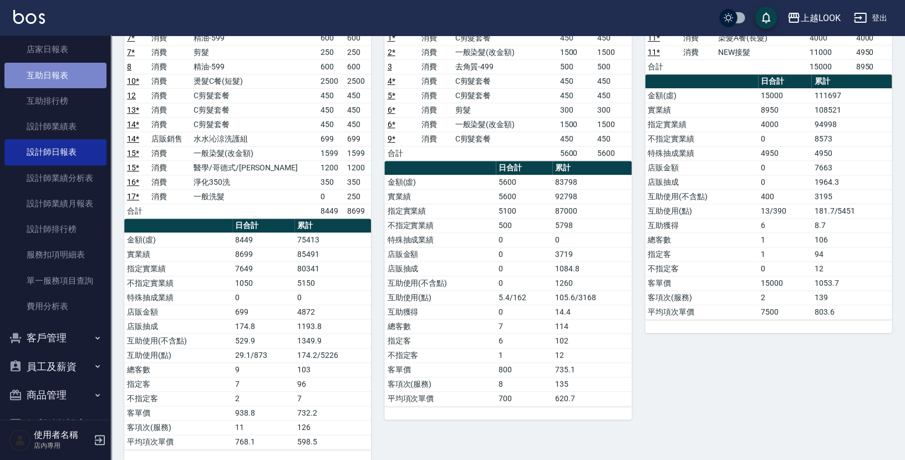
click at [60, 73] on link "互助日報表" at bounding box center [55, 76] width 102 height 26
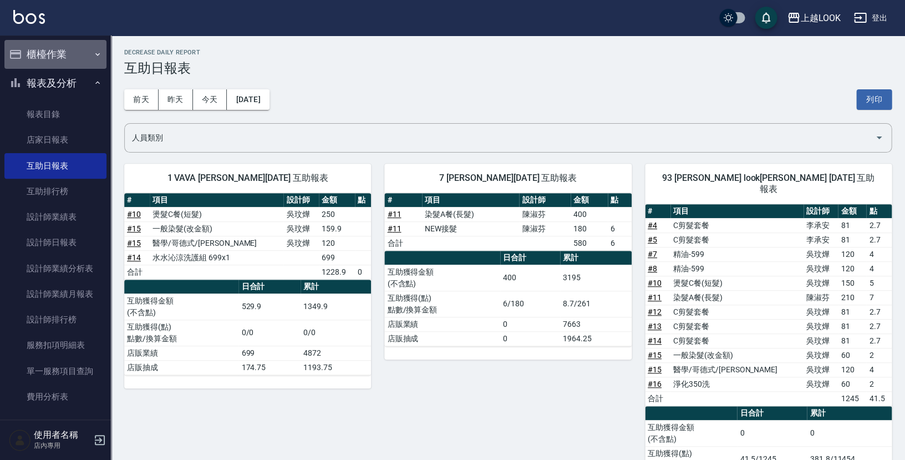
click at [70, 51] on button "櫃檯作業" at bounding box center [55, 54] width 102 height 29
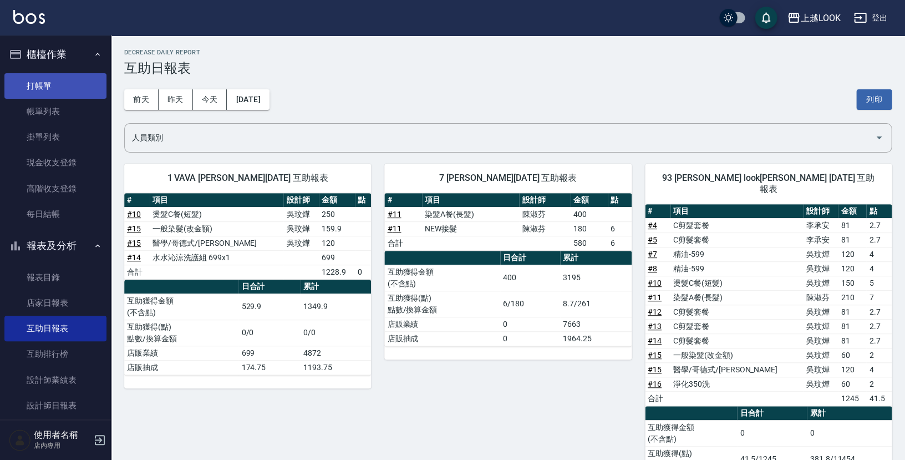
click at [59, 86] on link "打帳單" at bounding box center [55, 86] width 102 height 26
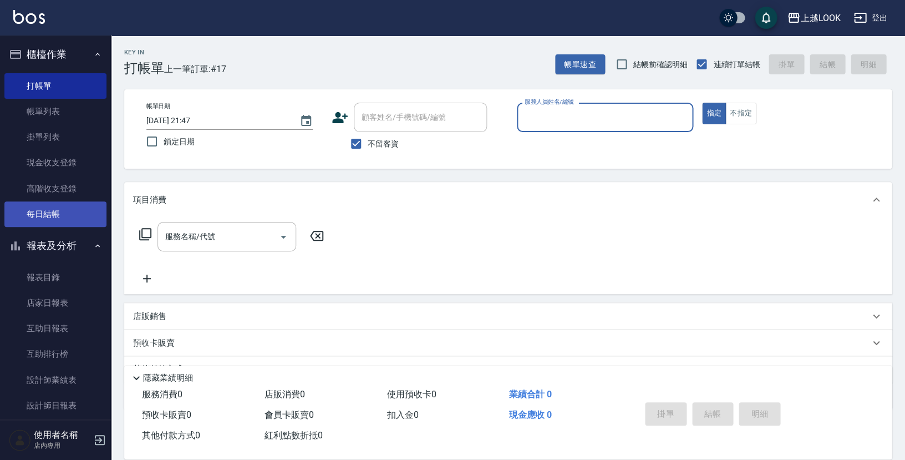
click at [73, 215] on link "每日結帳" at bounding box center [55, 214] width 102 height 26
